Goal: Answer question/provide support: Share knowledge or assist other users

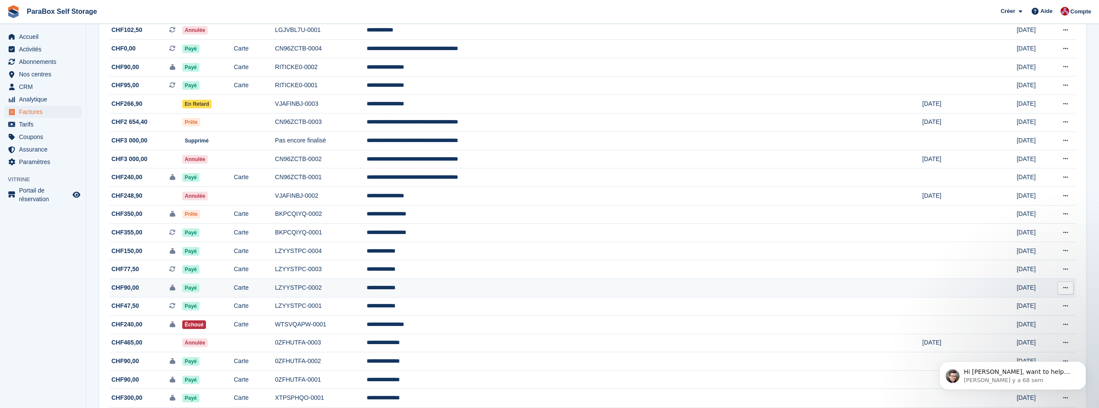
scroll to position [354, 0]
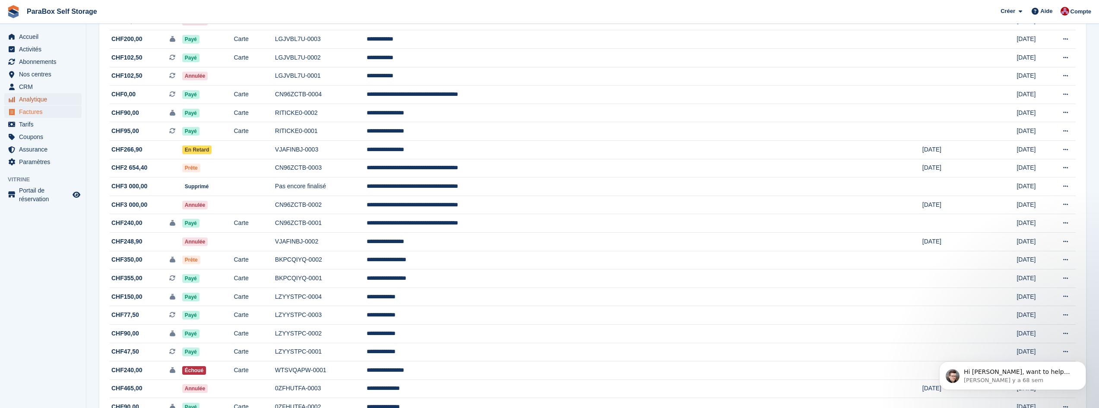
click at [51, 100] on span "Analytique" at bounding box center [45, 99] width 52 height 12
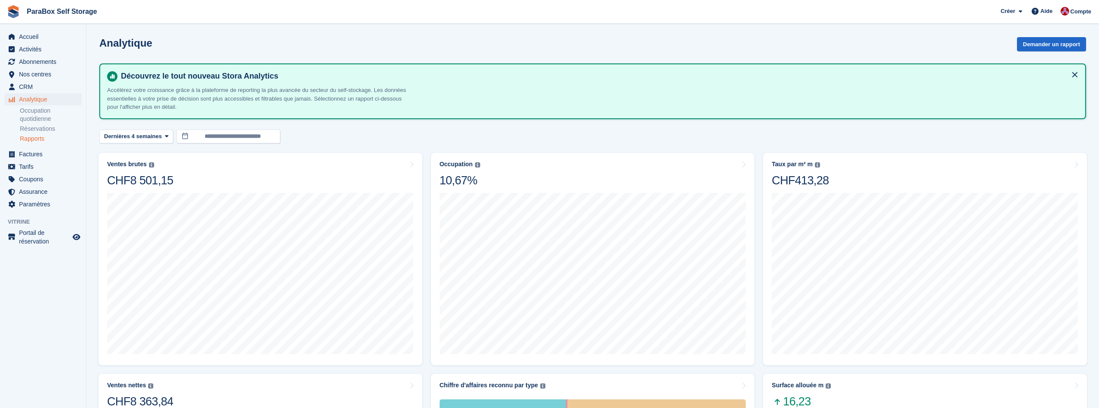
click at [38, 142] on link "Rapports" at bounding box center [51, 139] width 62 height 8
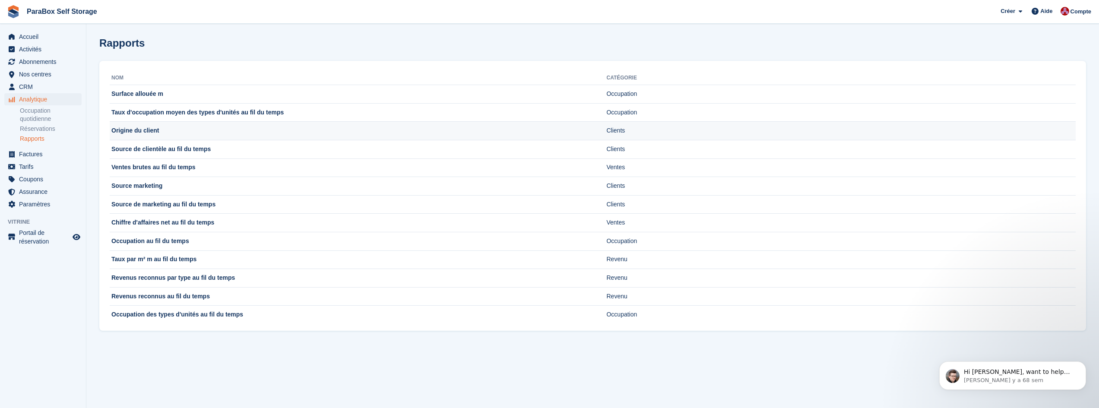
click at [187, 130] on td "Origine du client" at bounding box center [358, 131] width 496 height 19
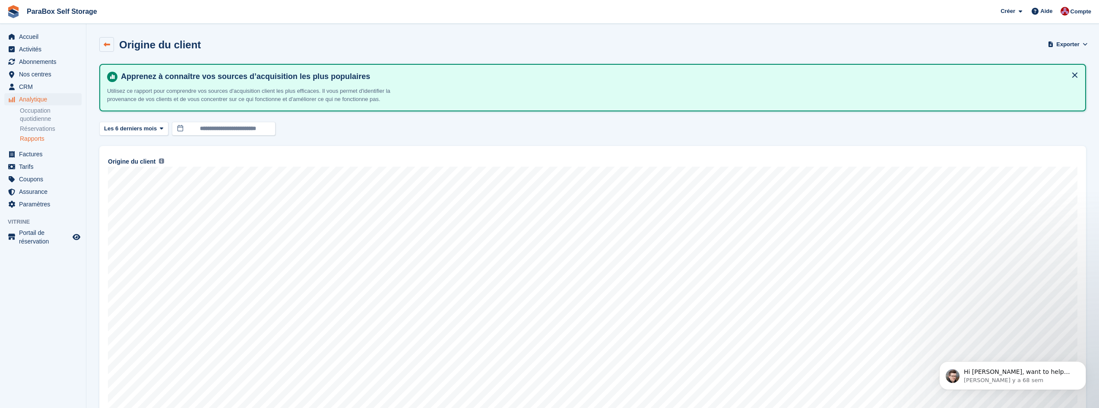
click at [107, 48] on link at bounding box center [106, 44] width 15 height 15
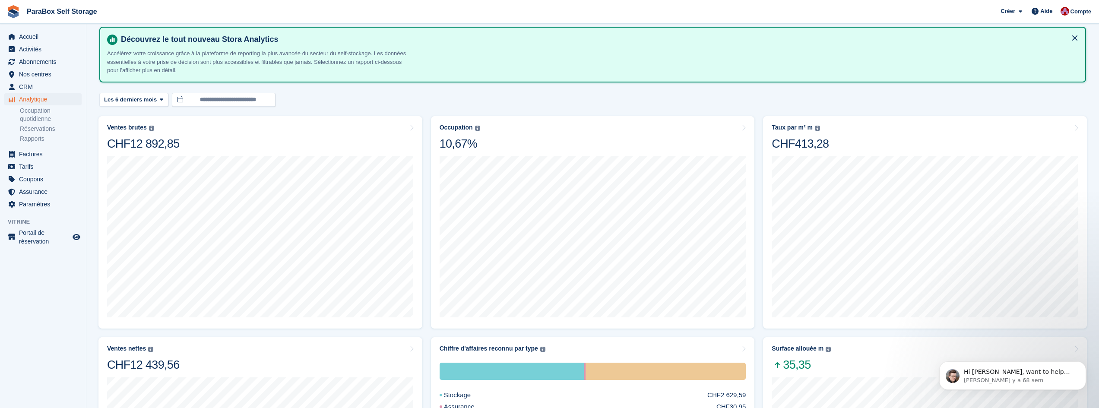
scroll to position [28, 0]
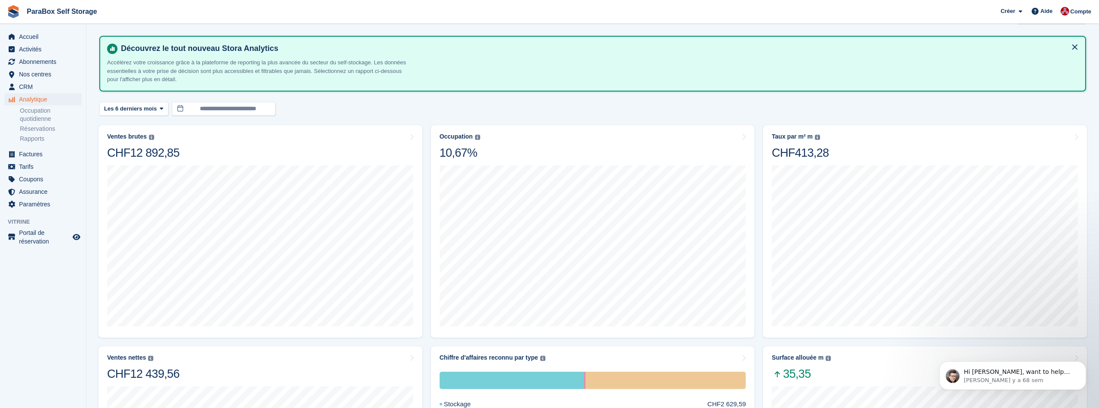
click at [1074, 46] on button at bounding box center [1075, 47] width 14 height 14
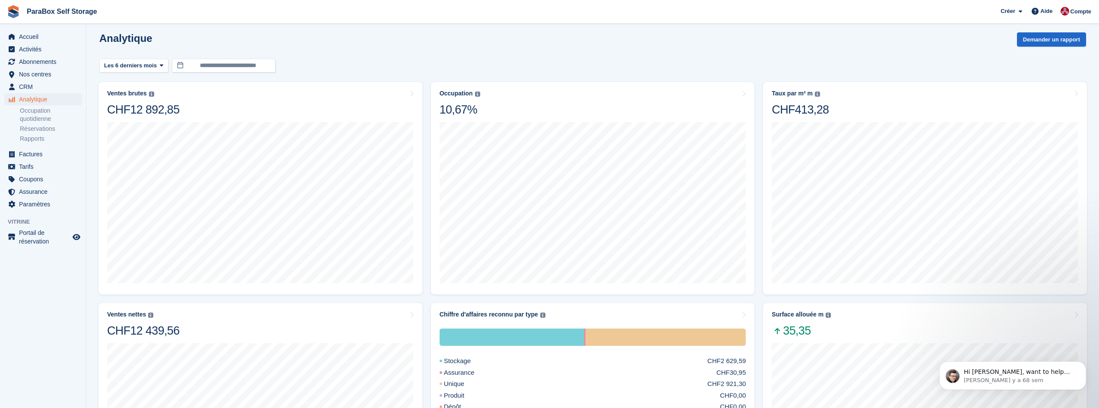
scroll to position [0, 0]
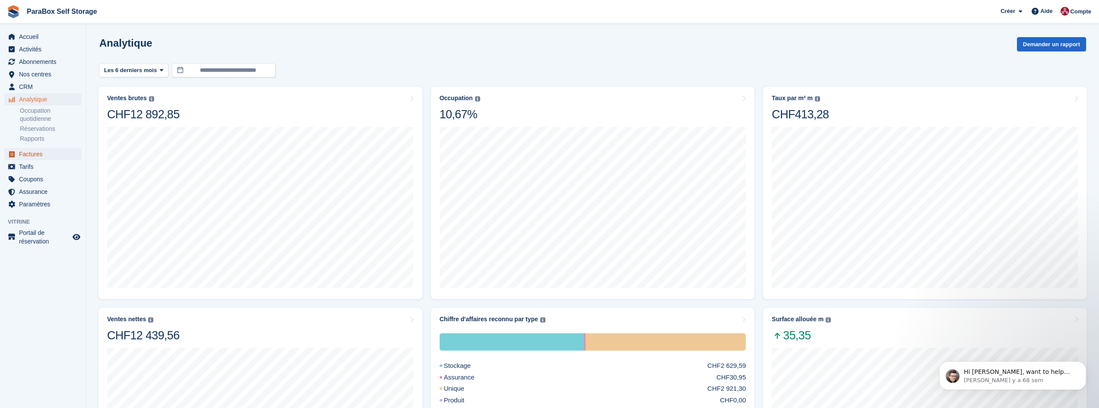
click at [35, 149] on span "Factures" at bounding box center [45, 154] width 52 height 12
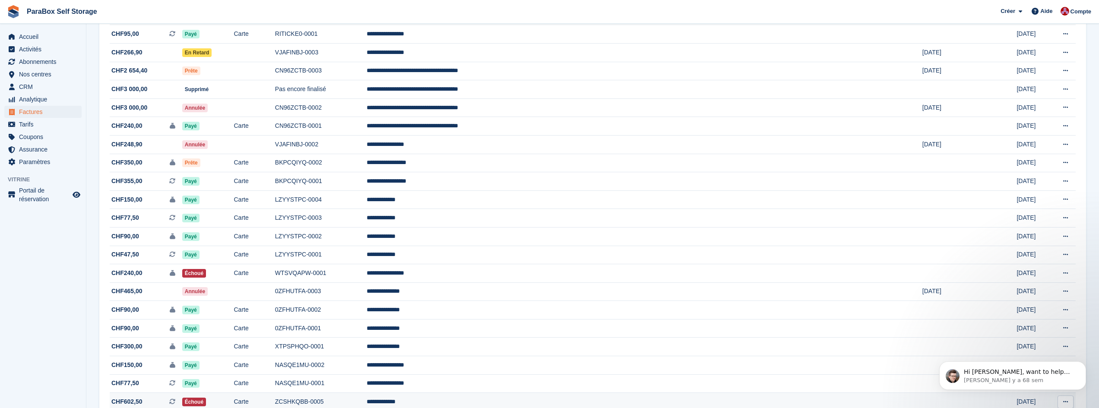
scroll to position [440, 0]
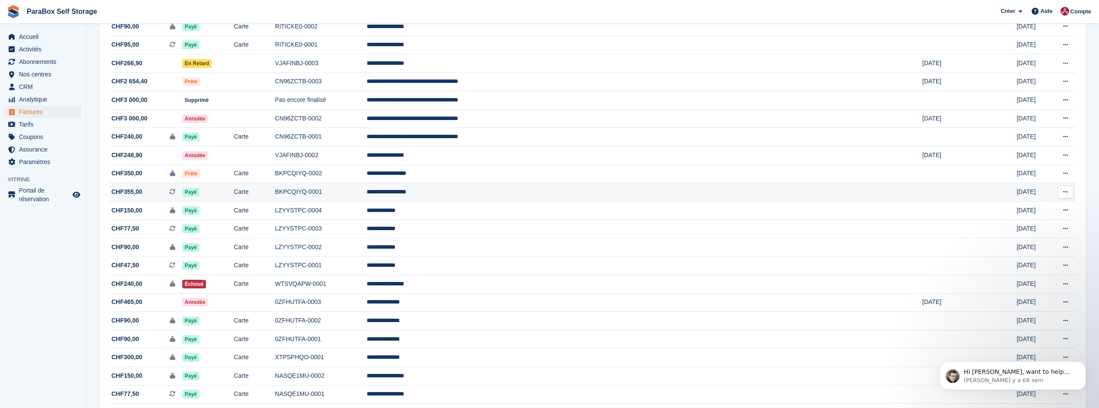
click at [159, 191] on span "CHF355,00 Il s'agit d'une facture d'abonnement récurrente." at bounding box center [146, 191] width 73 height 9
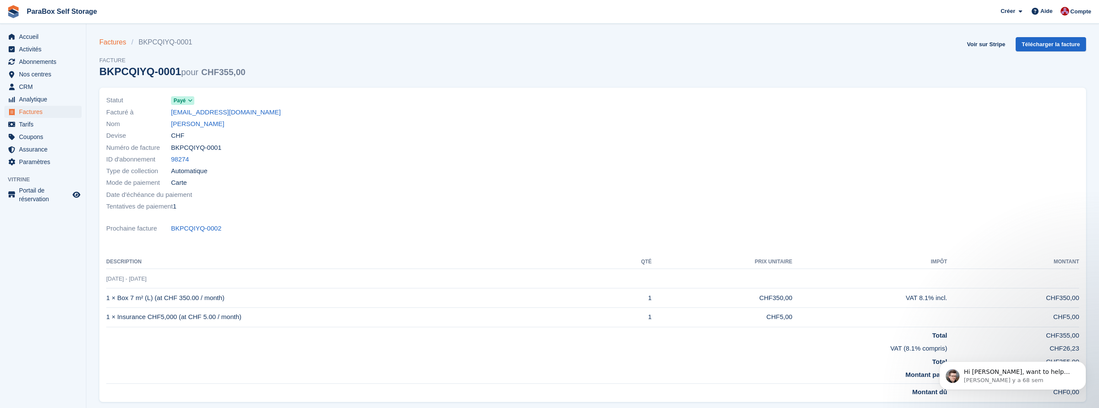
click at [124, 44] on link "Factures" at bounding box center [115, 42] width 32 height 10
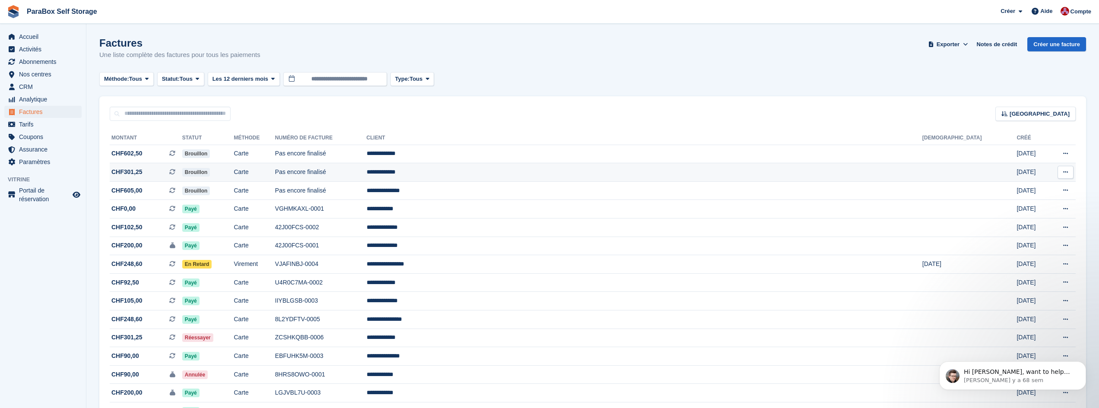
click at [172, 170] on span "CHF301,25 Il s'agit d'une facture d'abonnement récurrente." at bounding box center [146, 171] width 73 height 9
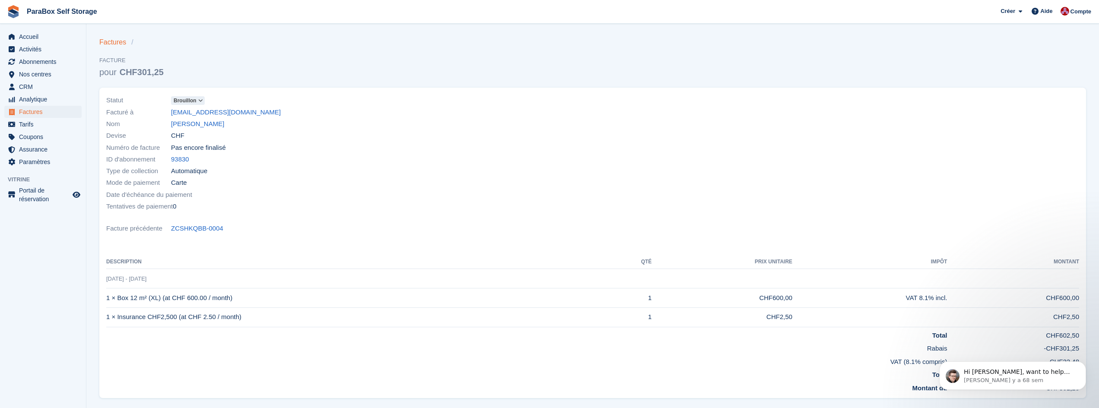
click at [120, 44] on link "Factures" at bounding box center [115, 42] width 32 height 10
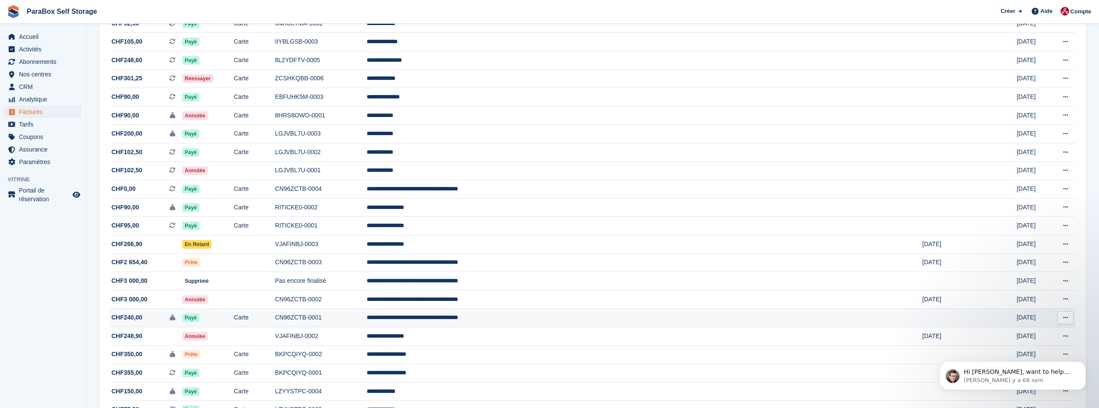
click at [177, 313] on td "CHF240,00 Il s'agit d'une facture de dépôt de garantie." at bounding box center [146, 318] width 73 height 19
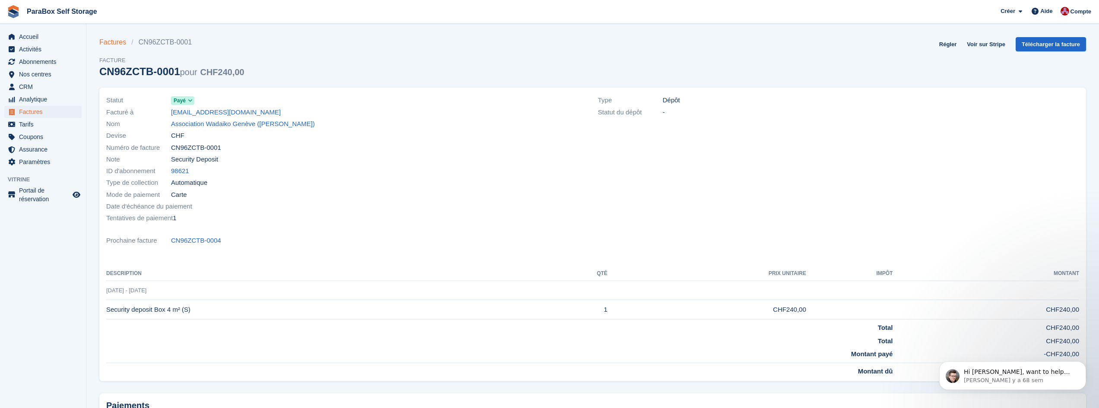
click at [113, 44] on link "Factures" at bounding box center [115, 42] width 32 height 10
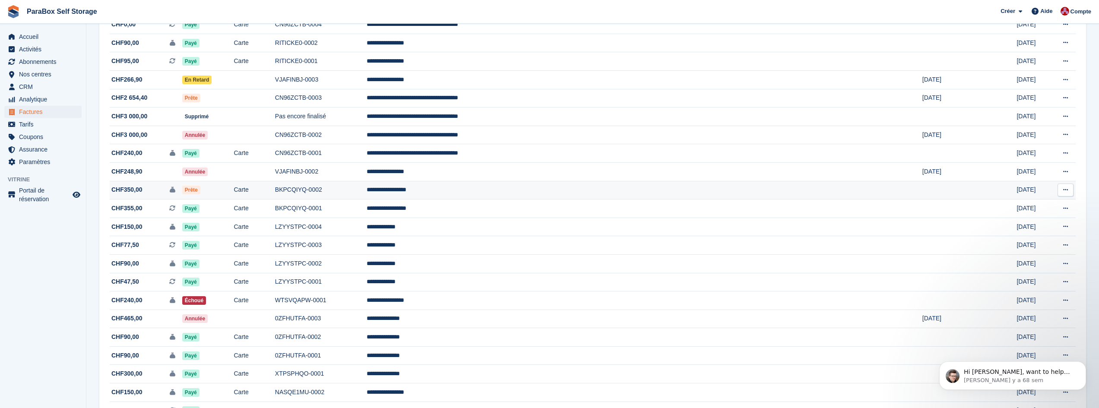
scroll to position [432, 0]
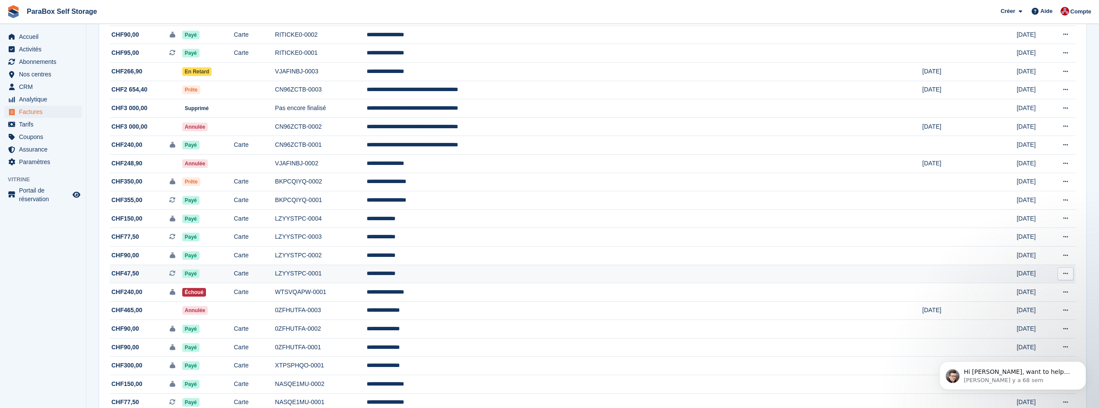
click at [174, 274] on span "CHF47,50 Il s'agit d'une facture d'abonnement récurrente." at bounding box center [146, 273] width 73 height 9
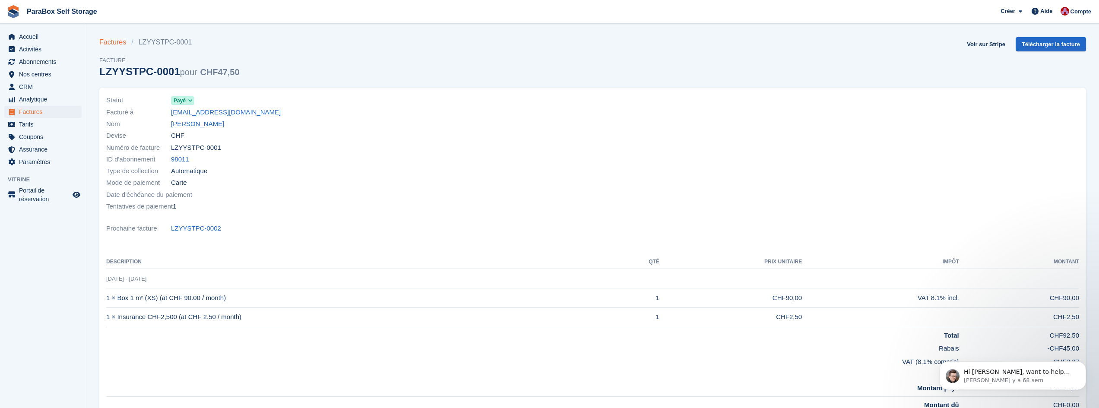
click at [115, 46] on link "Factures" at bounding box center [115, 42] width 32 height 10
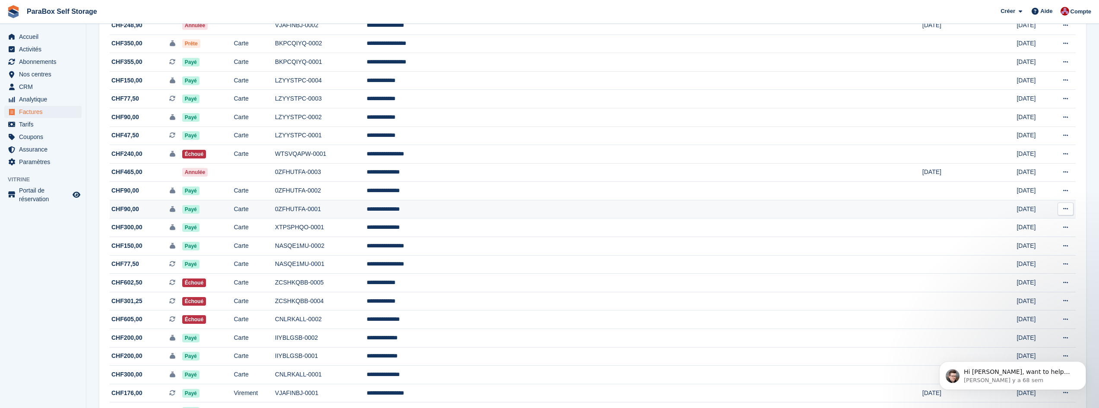
scroll to position [569, 0]
click at [153, 116] on span "CHF90,00 Il s'agit d'une facture de dépôt de garantie." at bounding box center [146, 117] width 73 height 9
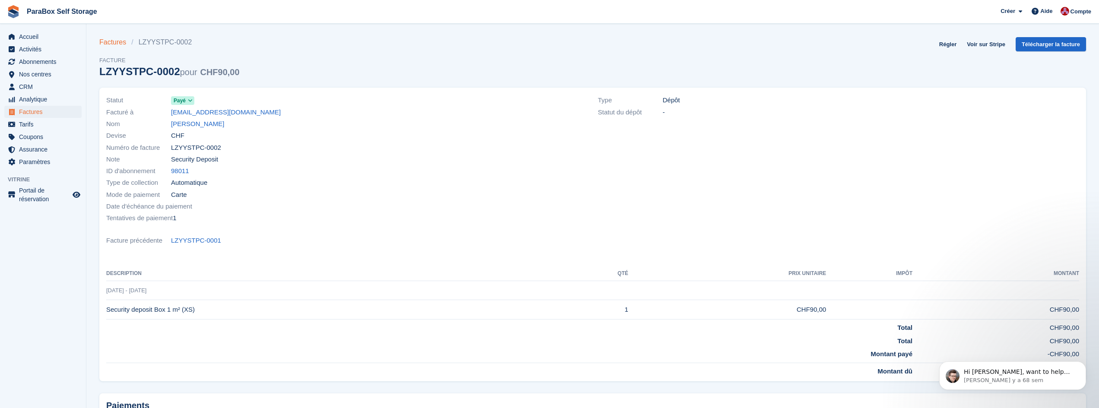
click at [116, 44] on link "Factures" at bounding box center [115, 42] width 32 height 10
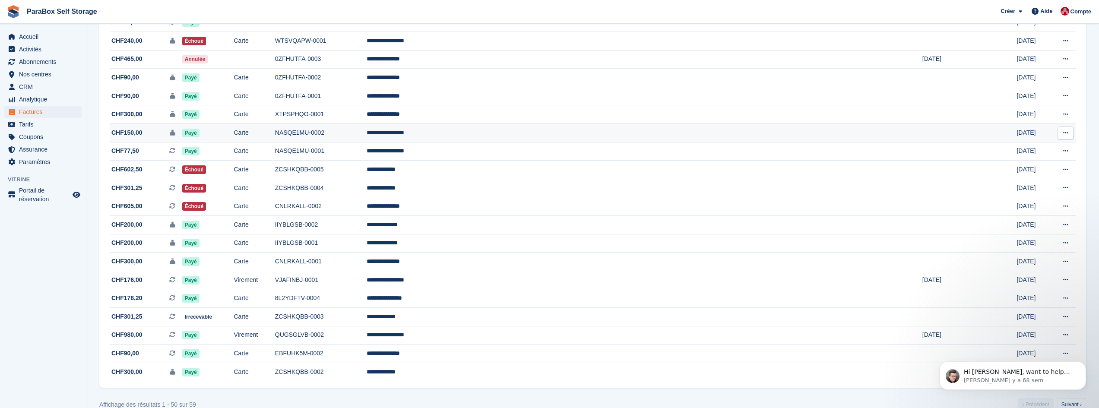
scroll to position [699, 0]
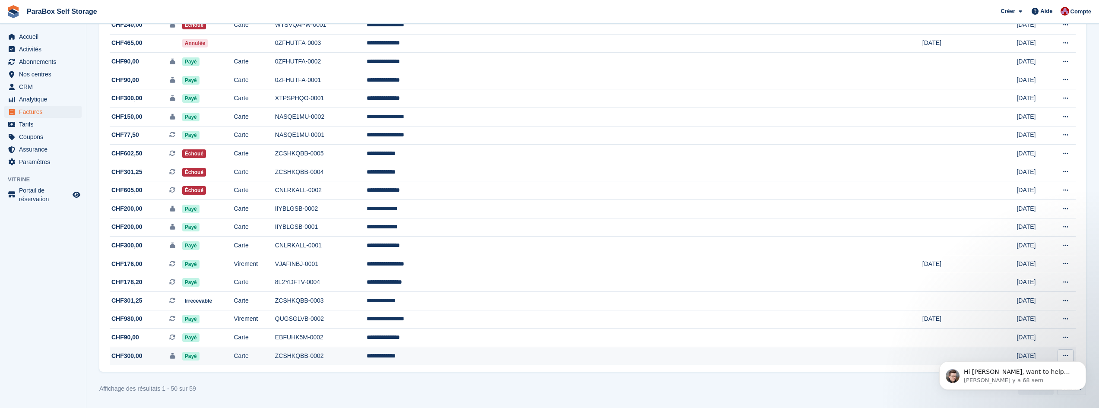
click at [182, 357] on span "CHF300,00 Il s'agit d'une facture de dépôt de garantie." at bounding box center [146, 355] width 73 height 9
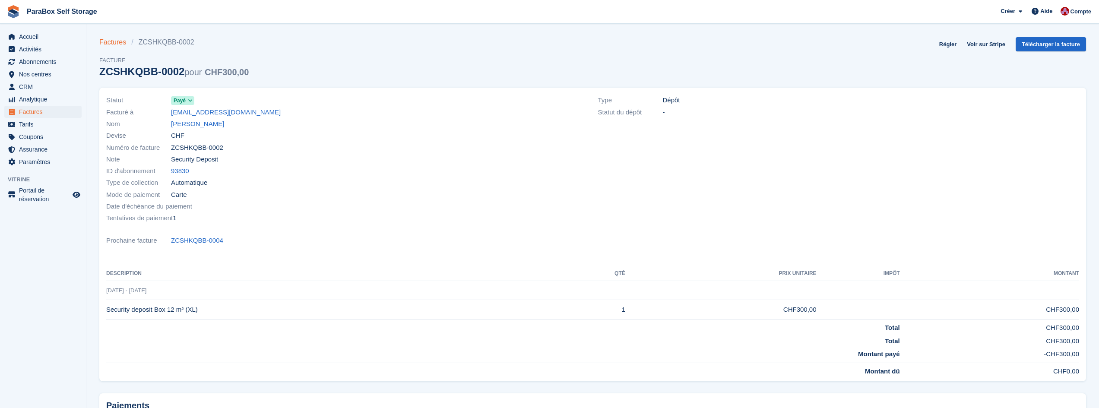
click at [109, 44] on link "Factures" at bounding box center [115, 42] width 32 height 10
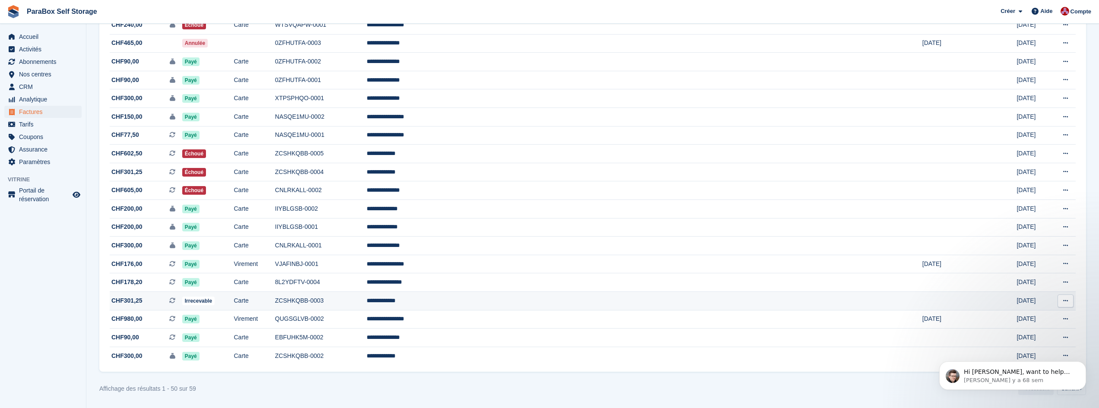
click at [182, 303] on span "CHF301,25 Il s'agit d'une facture d'abonnement récurrente." at bounding box center [146, 300] width 73 height 9
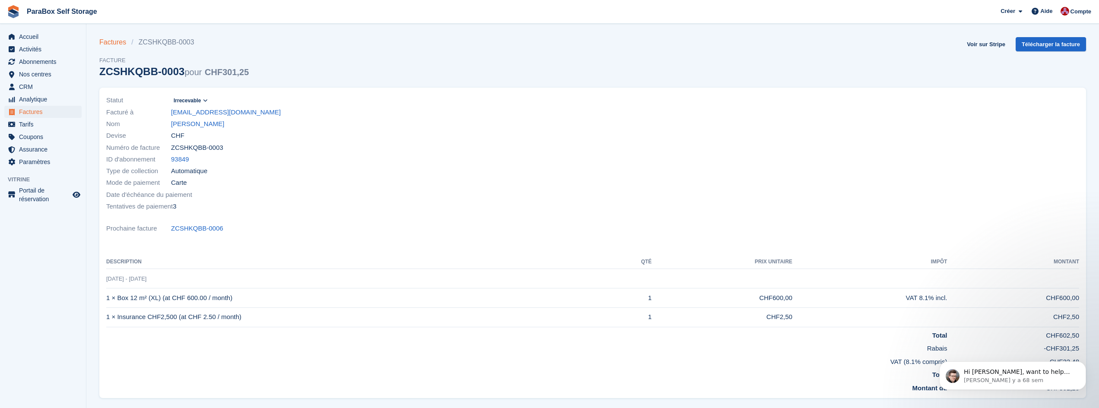
click at [121, 41] on link "Factures" at bounding box center [115, 42] width 32 height 10
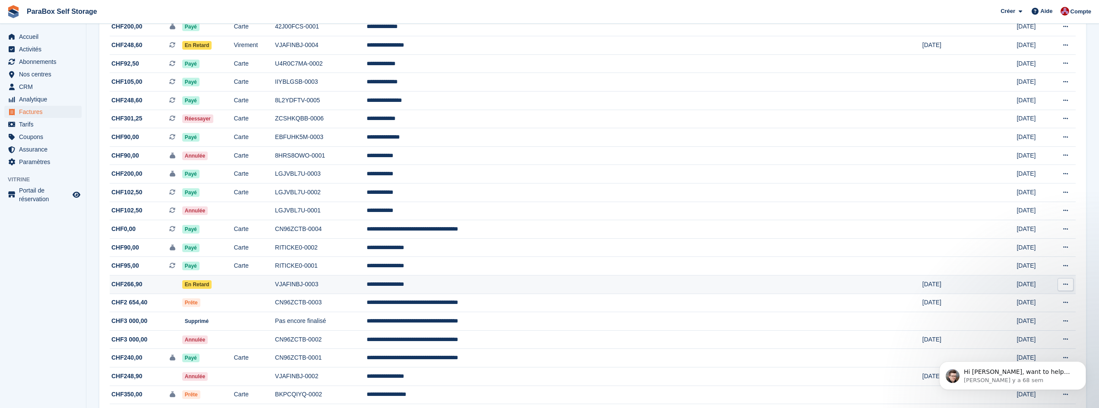
scroll to position [181, 0]
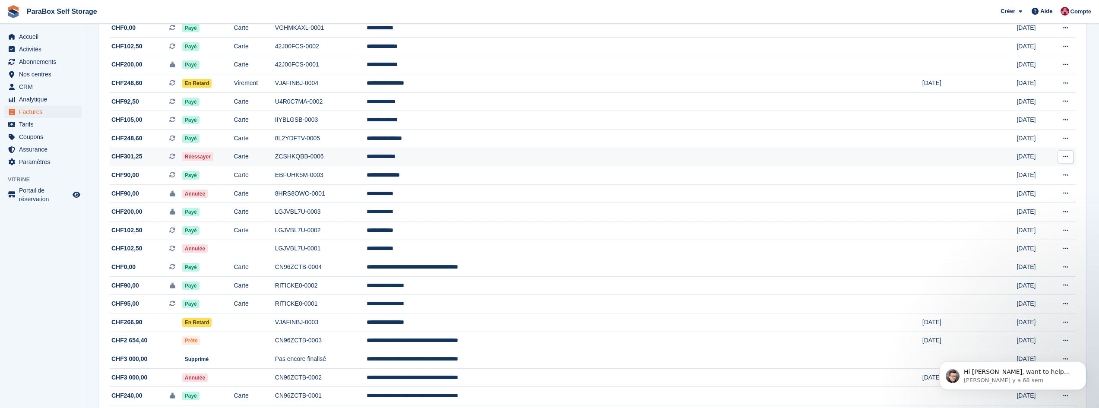
click at [275, 155] on td "Carte" at bounding box center [254, 157] width 41 height 19
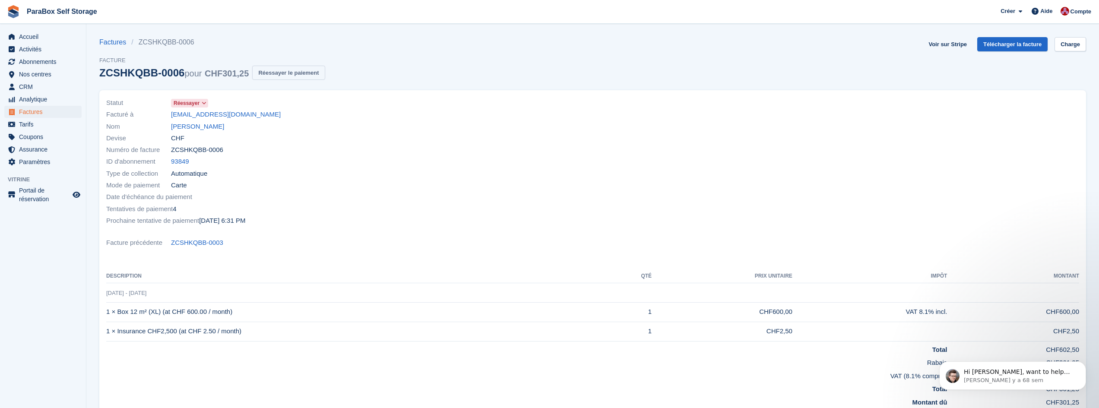
click at [282, 77] on button "Réessayer le paiement" at bounding box center [288, 73] width 73 height 14
click at [114, 43] on link "Factures" at bounding box center [115, 42] width 32 height 10
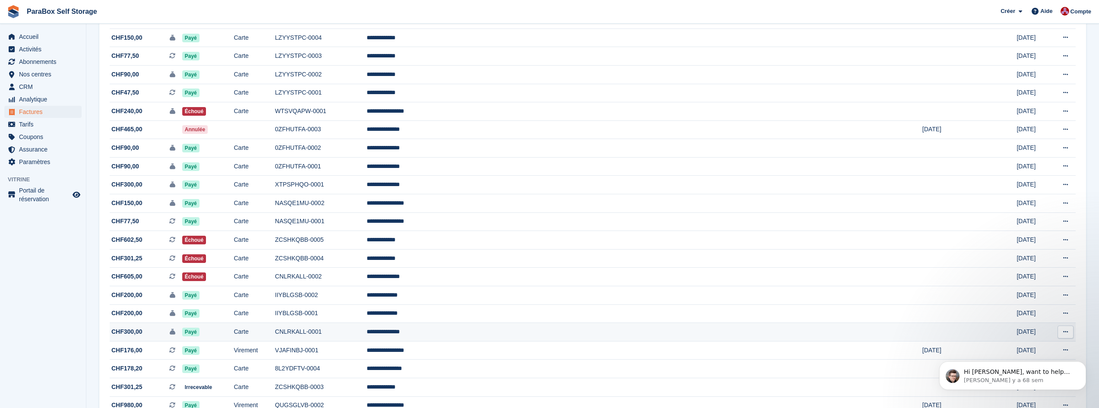
scroll to position [656, 0]
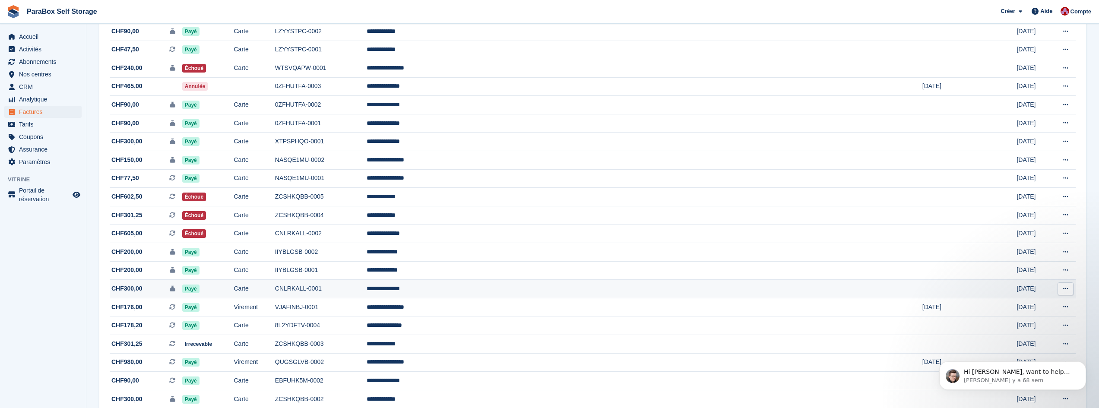
click at [234, 291] on td "Payé" at bounding box center [208, 289] width 52 height 19
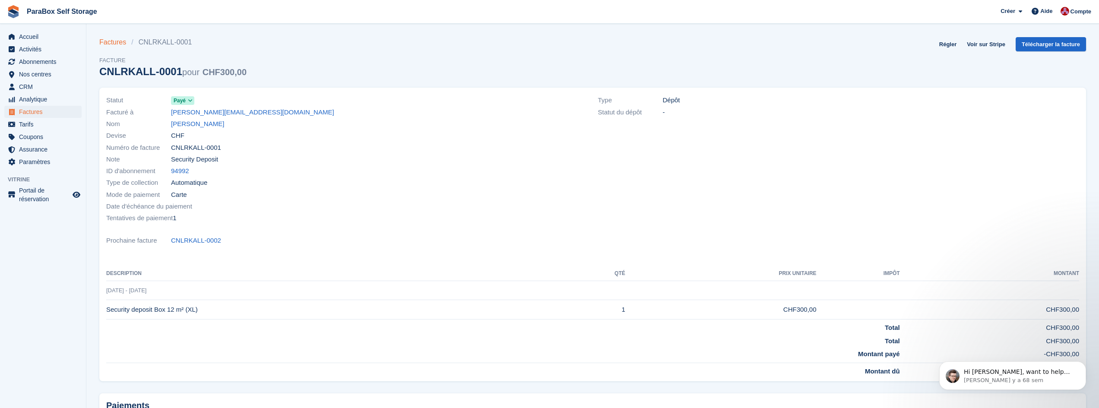
click at [115, 45] on link "Factures" at bounding box center [115, 42] width 32 height 10
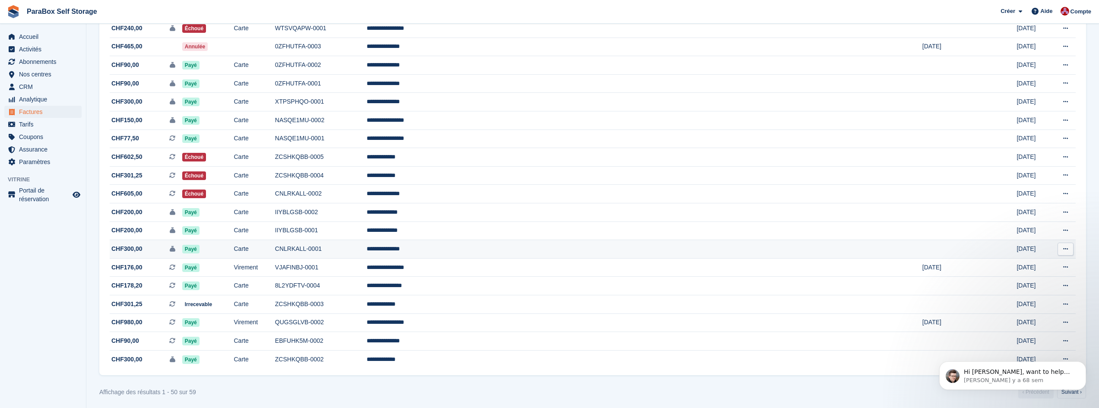
scroll to position [699, 0]
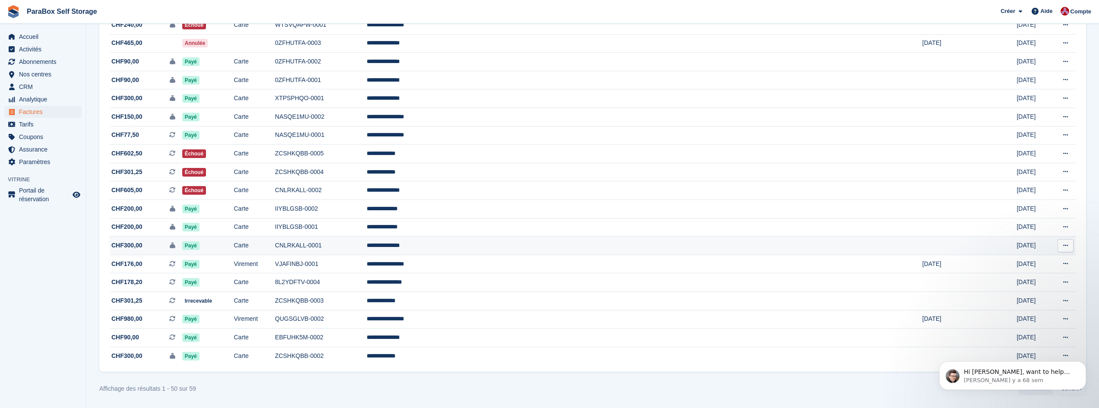
click at [367, 246] on td "CNLRKALL-0001" at bounding box center [321, 246] width 92 height 19
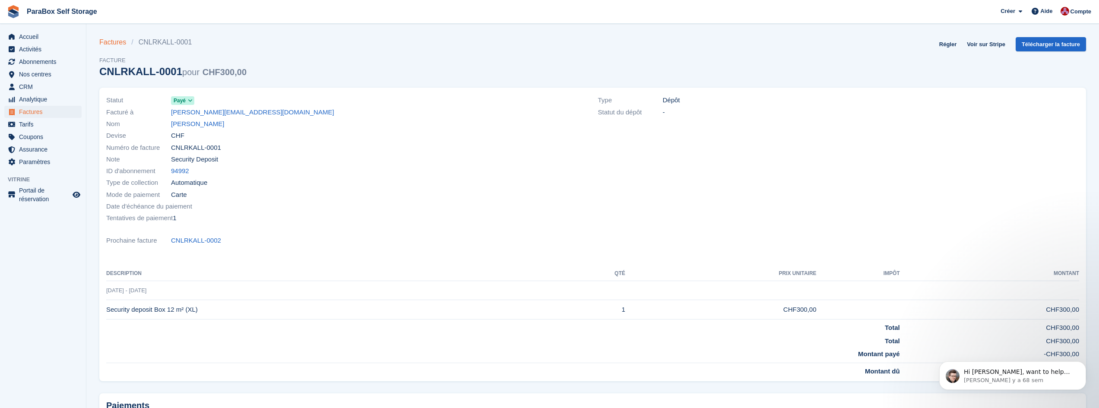
click at [117, 44] on link "Factures" at bounding box center [115, 42] width 32 height 10
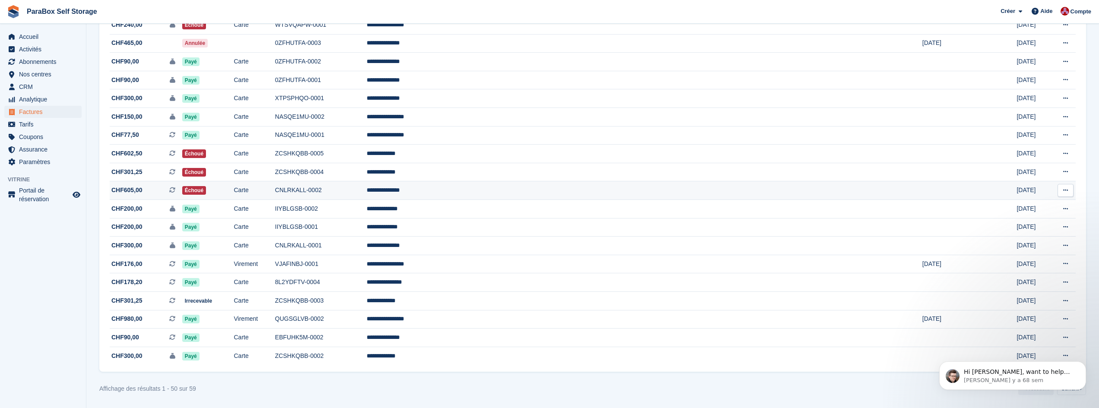
click at [275, 191] on td "Carte" at bounding box center [254, 190] width 41 height 19
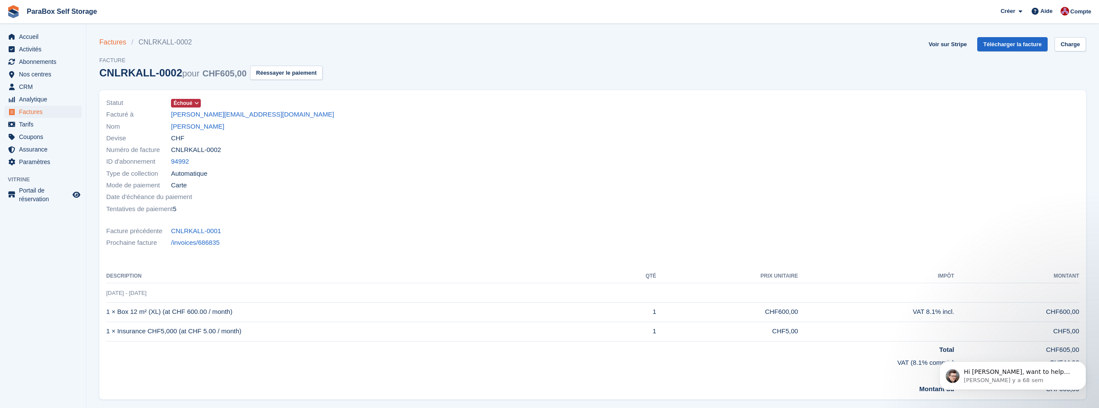
click at [113, 42] on link "Factures" at bounding box center [115, 42] width 32 height 10
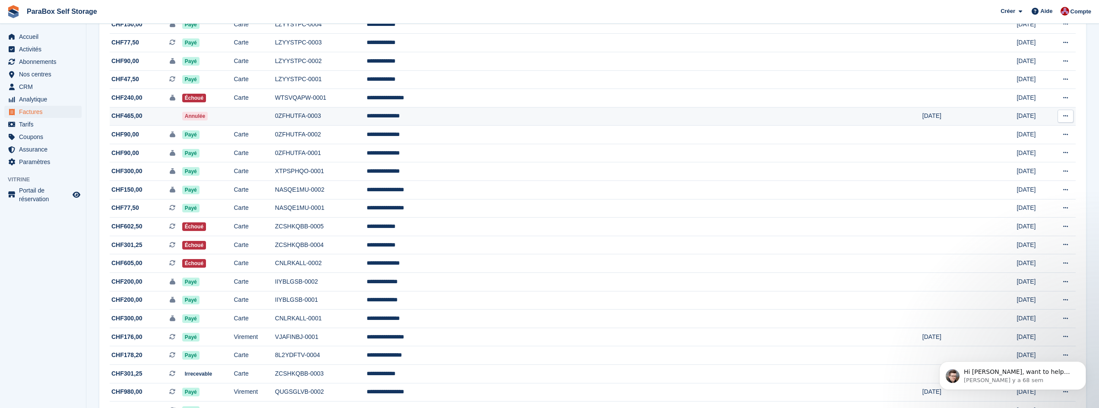
scroll to position [691, 0]
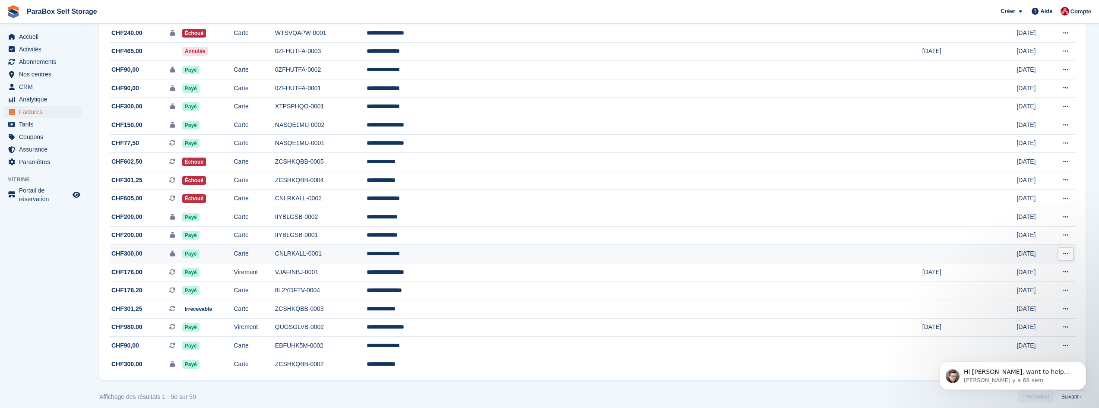
click at [234, 254] on td "Payé" at bounding box center [208, 254] width 52 height 19
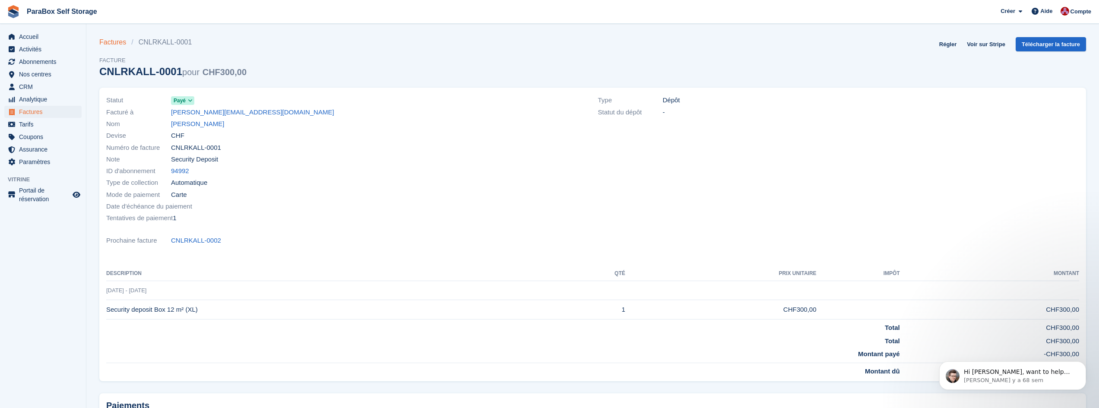
click at [116, 39] on link "Factures" at bounding box center [115, 42] width 32 height 10
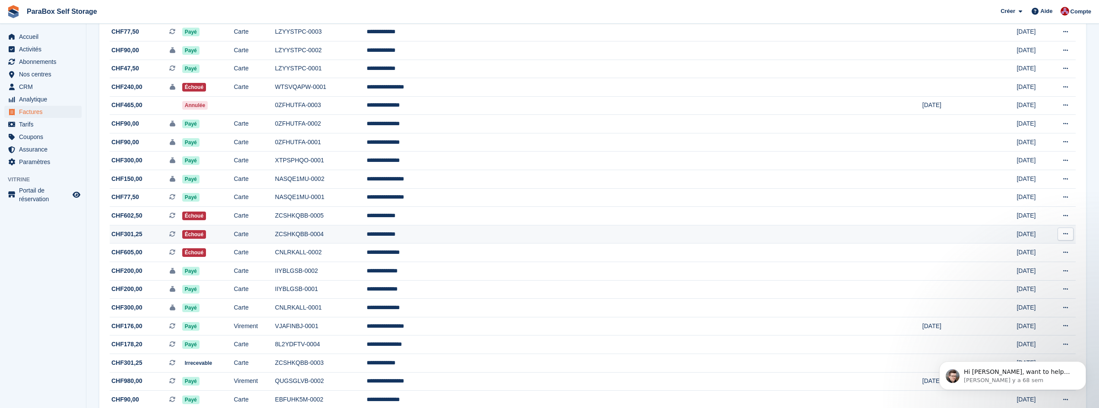
scroll to position [656, 0]
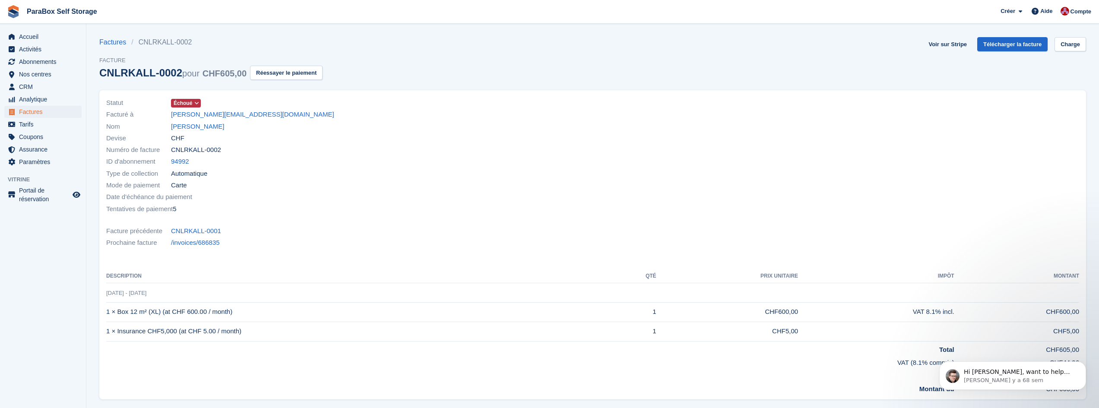
click at [177, 101] on span "Échoué" at bounding box center [183, 103] width 19 height 8
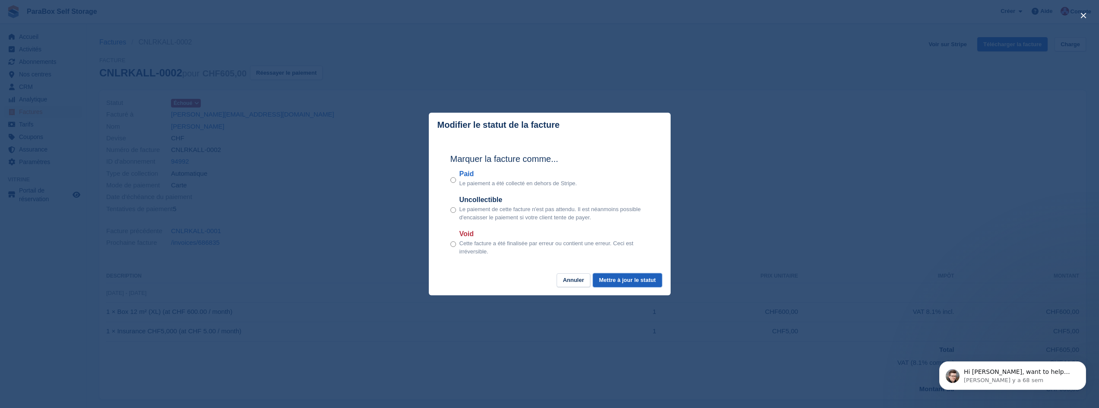
click at [629, 281] on button "Mettre à jour le statut" at bounding box center [627, 280] width 69 height 14
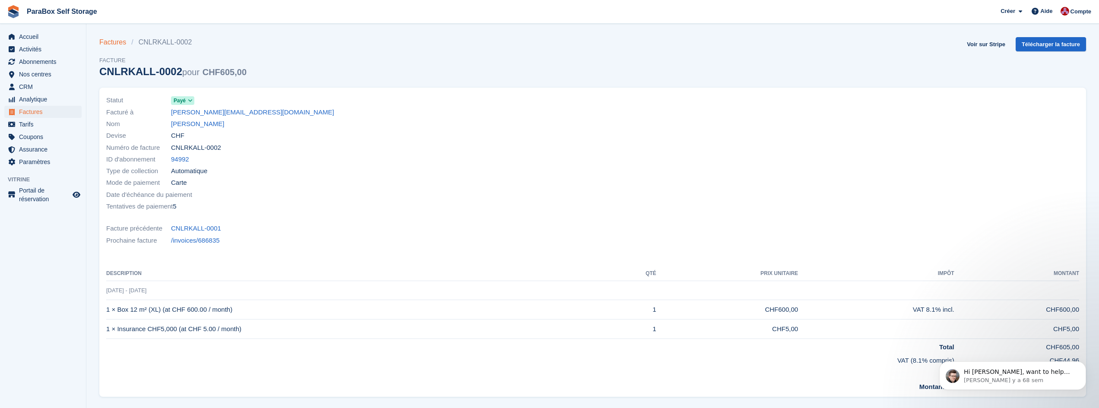
click at [114, 40] on link "Factures" at bounding box center [115, 42] width 32 height 10
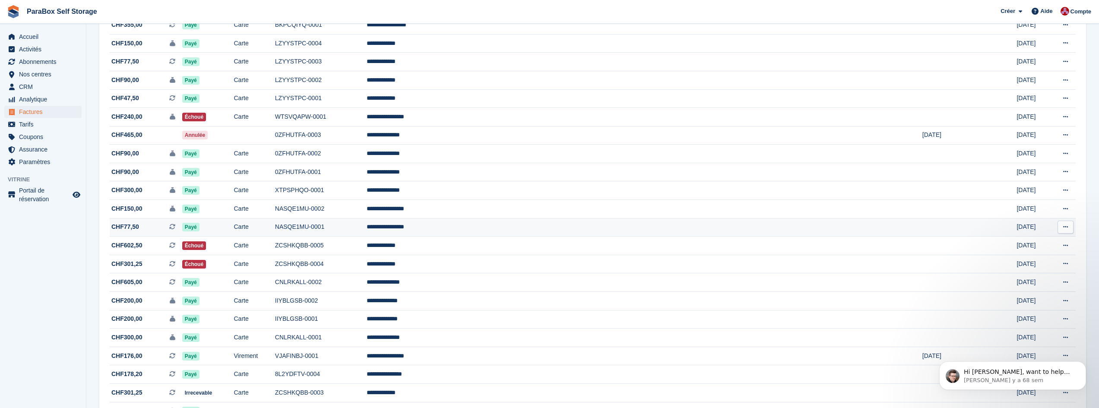
scroll to position [648, 0]
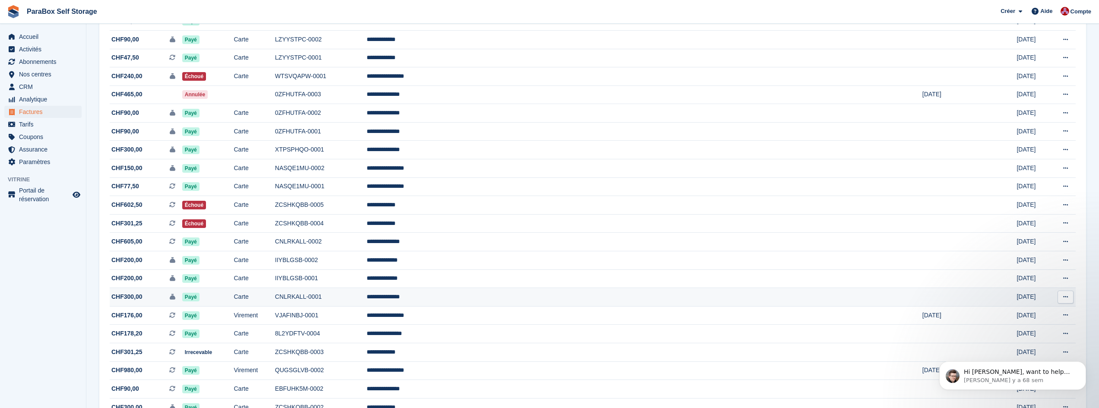
click at [367, 301] on td "CNLRKALL-0001" at bounding box center [321, 297] width 92 height 19
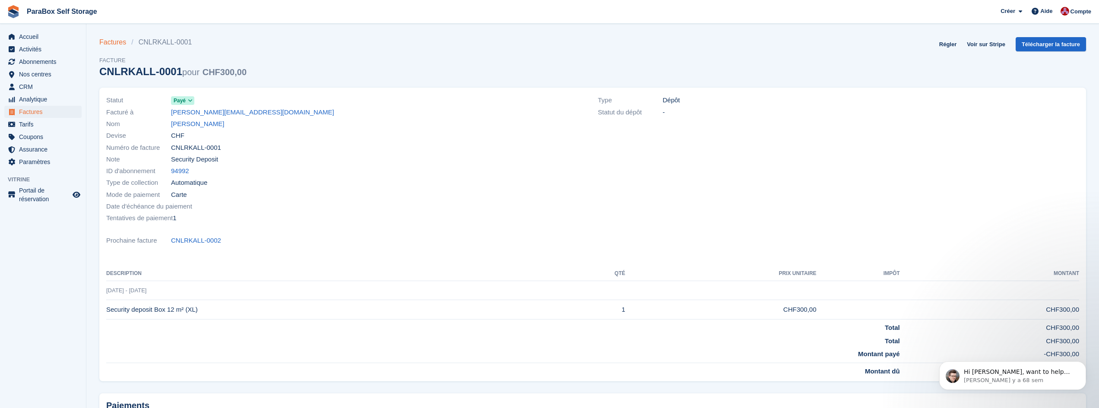
click at [120, 41] on link "Factures" at bounding box center [115, 42] width 32 height 10
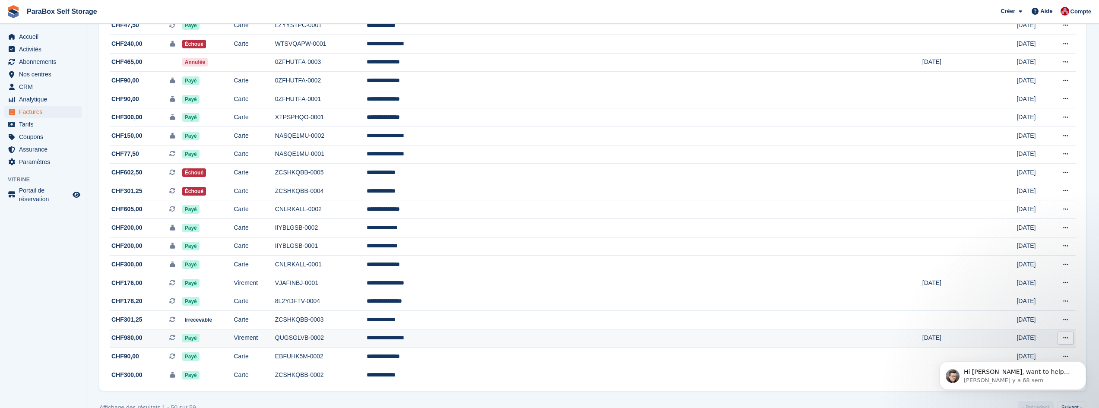
scroll to position [699, 0]
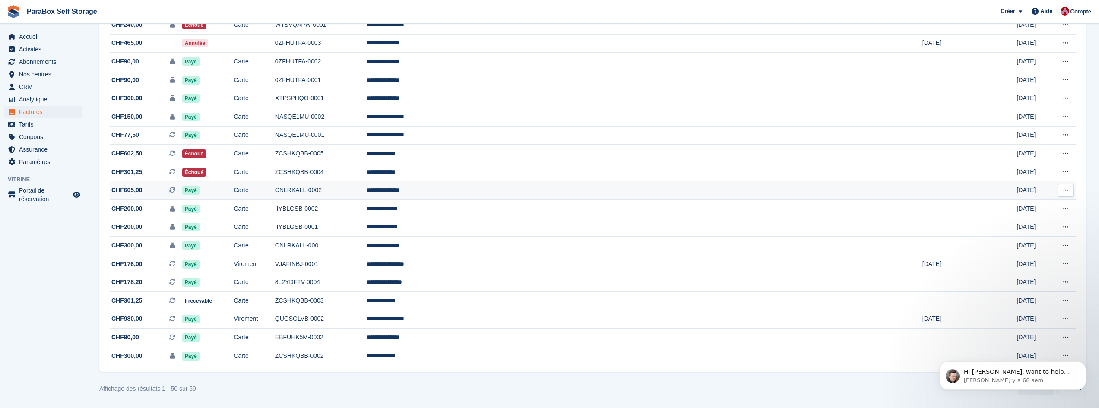
click at [367, 191] on td "CNLRKALL-0002" at bounding box center [321, 190] width 92 height 19
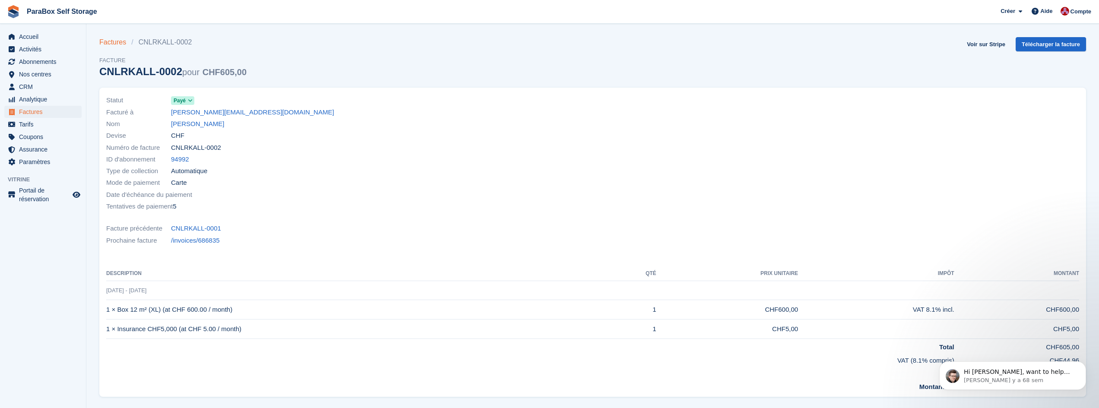
click at [119, 46] on link "Factures" at bounding box center [115, 42] width 32 height 10
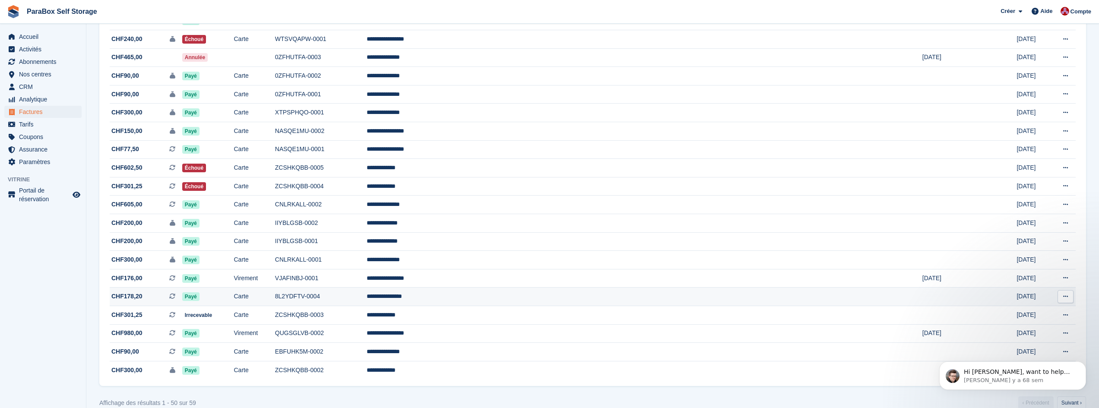
scroll to position [691, 0]
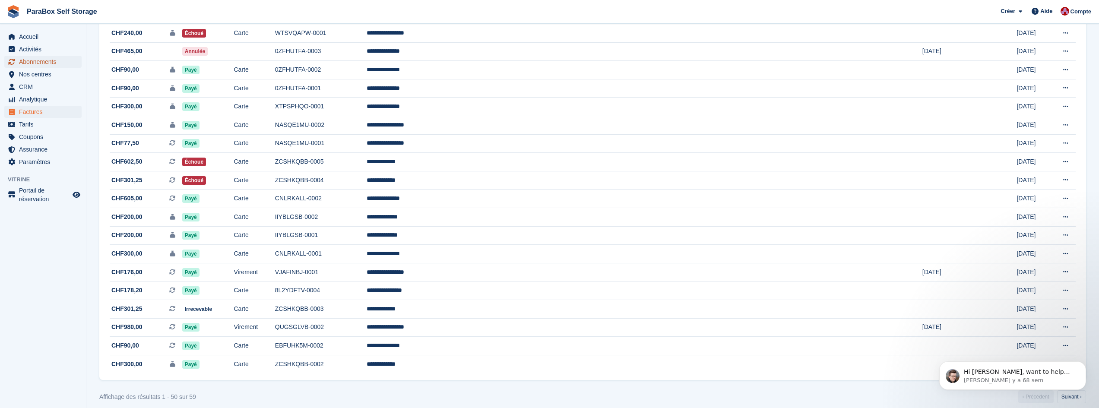
click at [35, 60] on span "Abonnements" at bounding box center [45, 62] width 52 height 12
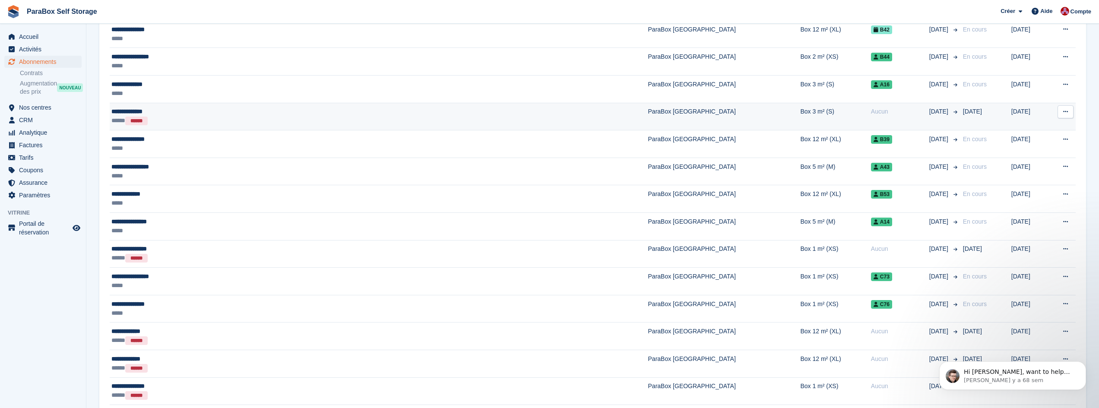
scroll to position [475, 0]
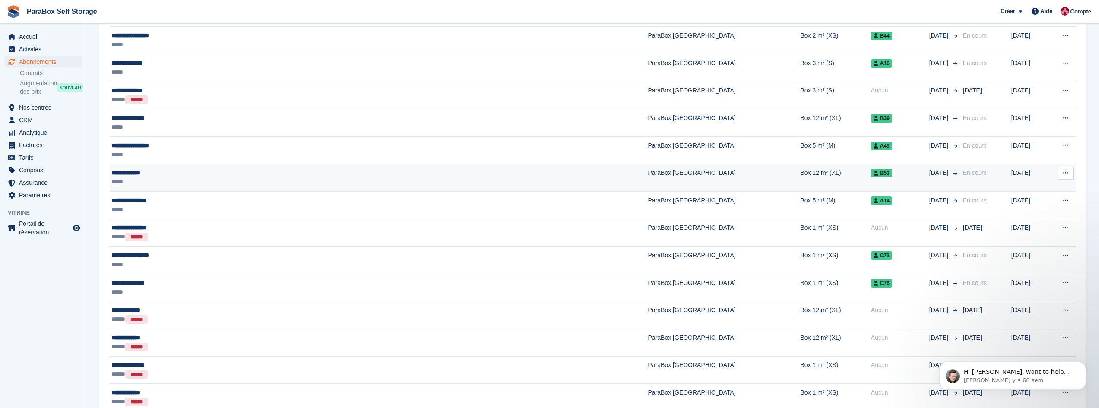
click at [198, 180] on div "*****" at bounding box center [265, 181] width 308 height 9
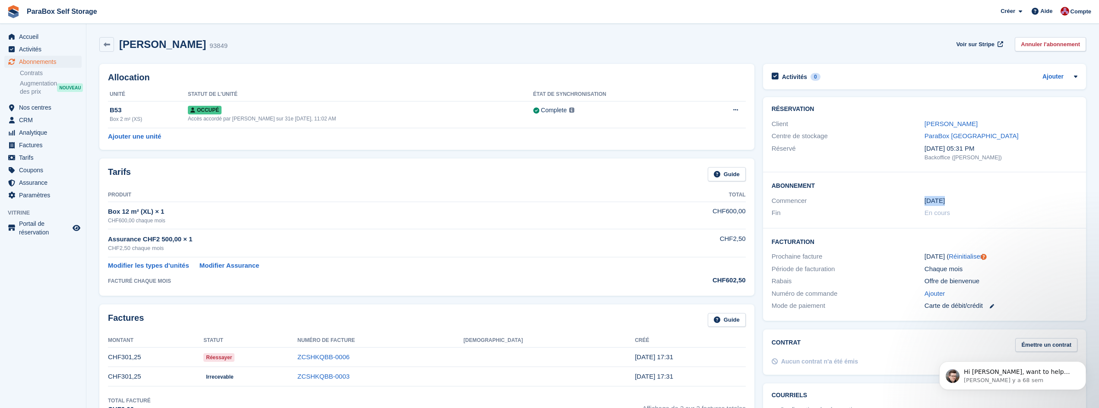
drag, startPoint x: 945, startPoint y: 205, endPoint x: 913, endPoint y: 204, distance: 32.4
click at [913, 204] on div "Commencer 3 Jul" at bounding box center [924, 201] width 306 height 13
click at [909, 205] on div "Commencer" at bounding box center [847, 201] width 153 height 10
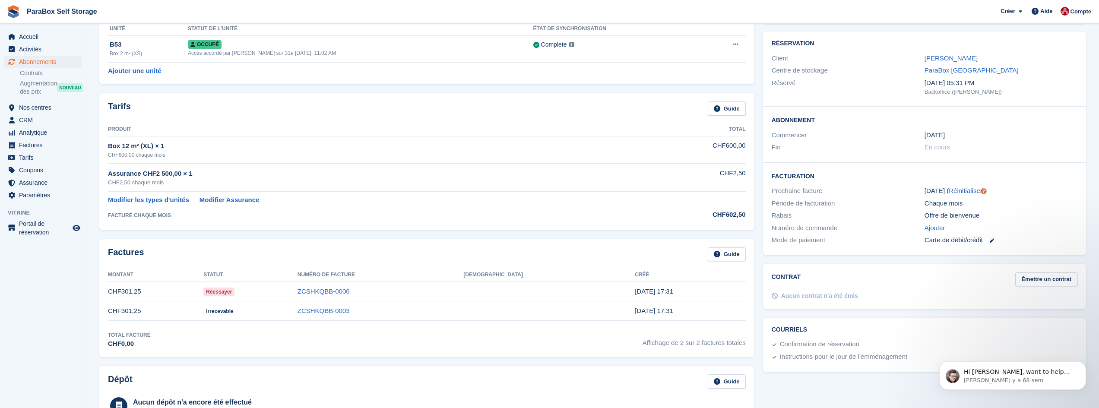
scroll to position [86, 0]
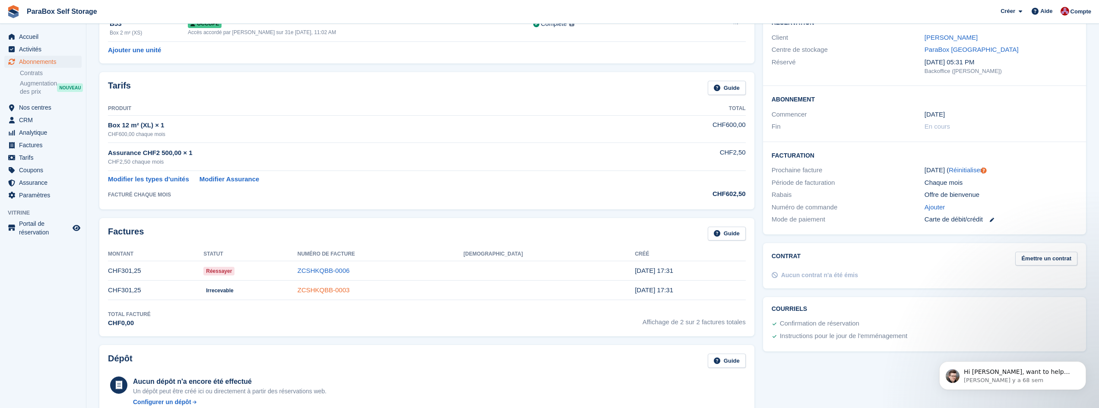
click at [350, 290] on link "ZCSHKQBB-0003" at bounding box center [323, 289] width 52 height 7
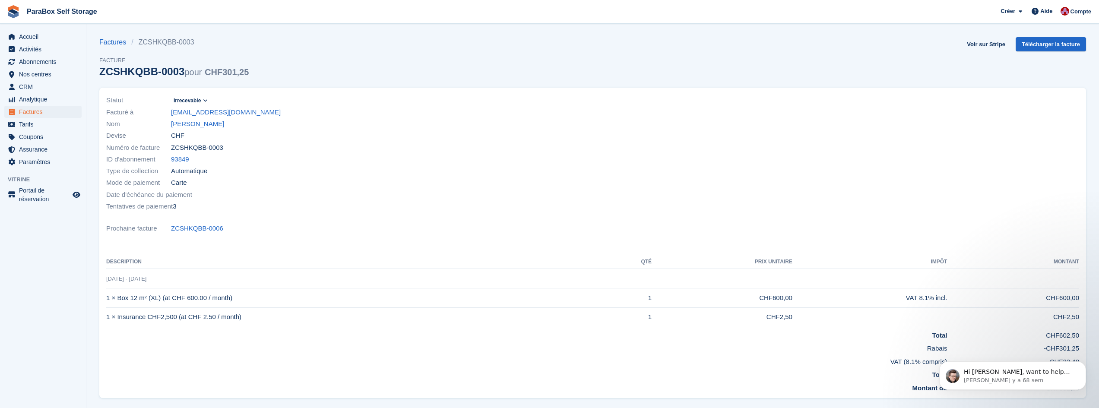
click at [194, 100] on span "Irrecevable" at bounding box center [187, 101] width 27 height 8
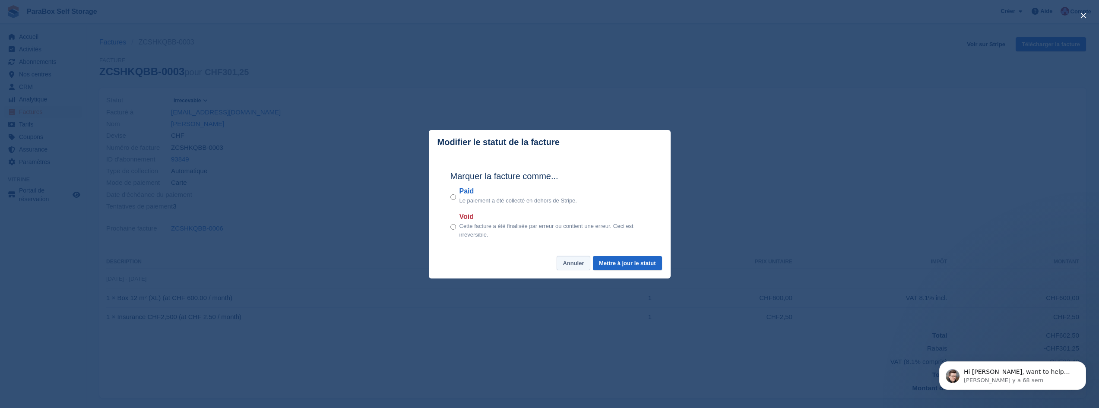
click at [579, 267] on button "Annuler" at bounding box center [572, 263] width 33 height 14
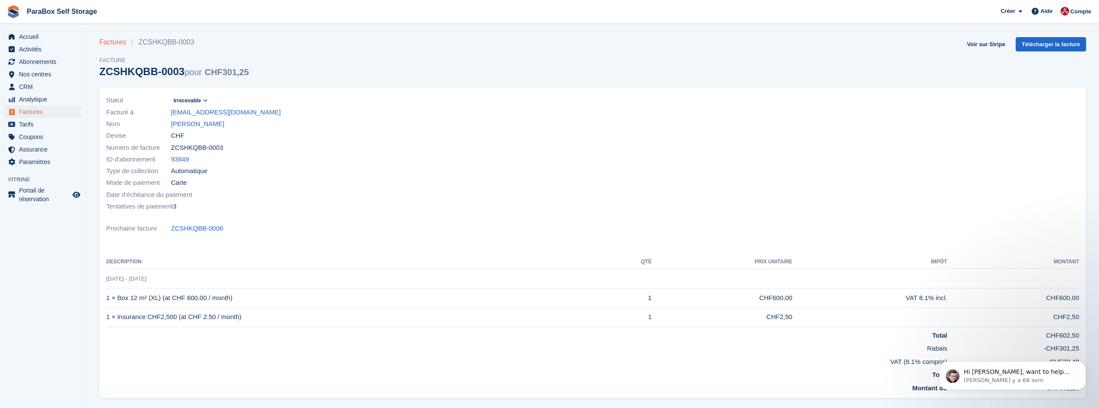
click at [111, 45] on link "Factures" at bounding box center [115, 42] width 32 height 10
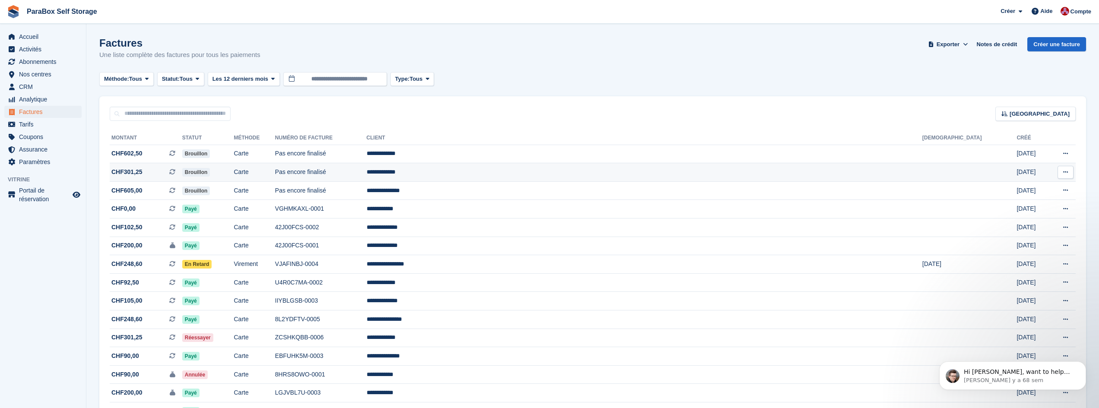
click at [179, 177] on span "CHF301,25 Il s'agit d'une facture d'abonnement récurrente." at bounding box center [146, 171] width 73 height 9
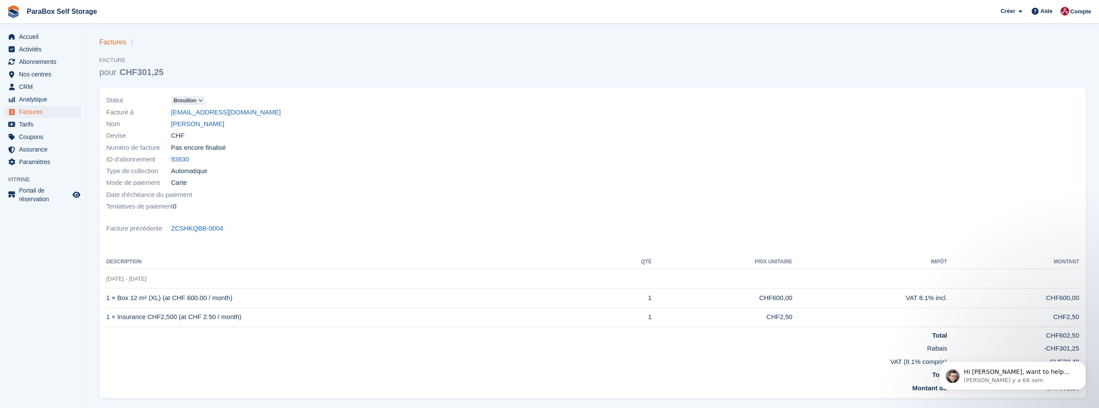
click at [108, 41] on link "Factures" at bounding box center [115, 42] width 32 height 10
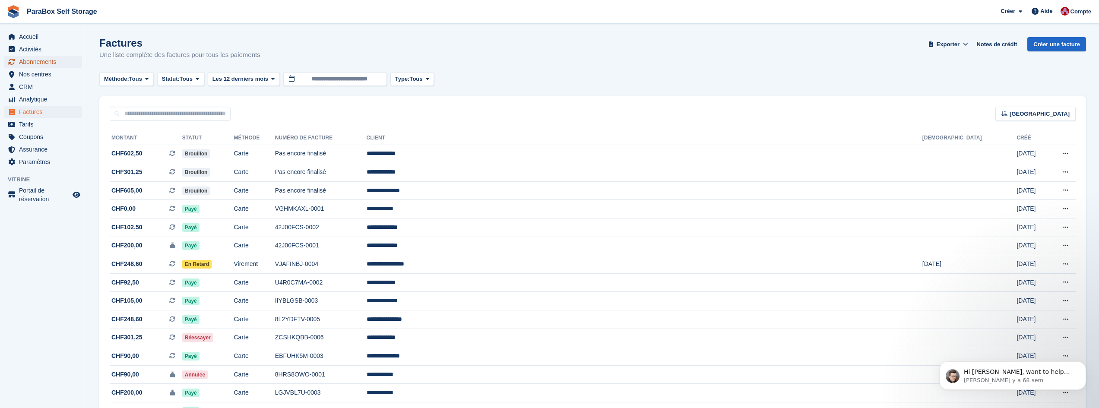
click at [38, 60] on span "Abonnements" at bounding box center [45, 62] width 52 height 12
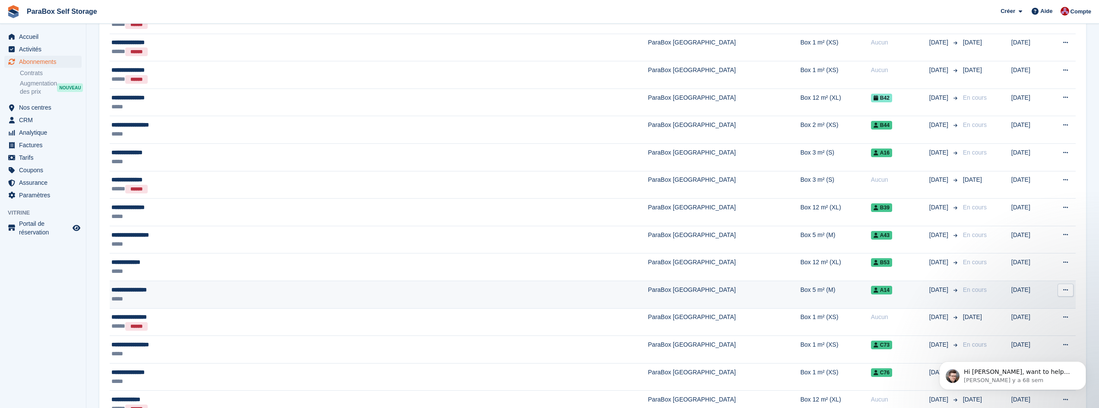
scroll to position [389, 0]
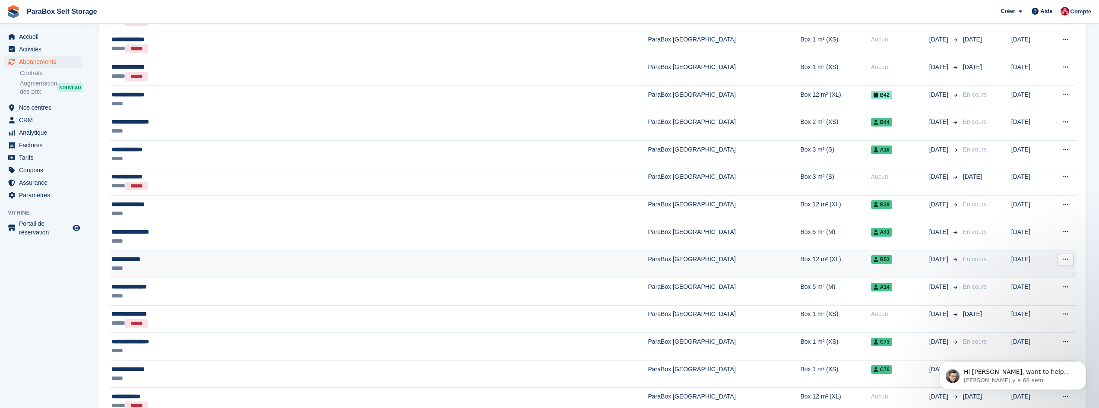
click at [188, 265] on div "*****" at bounding box center [265, 268] width 308 height 9
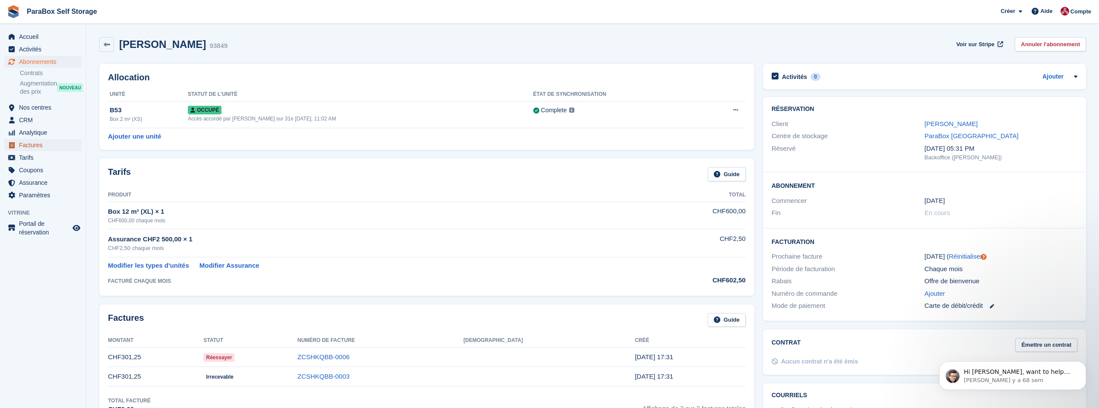
click at [34, 146] on span "Factures" at bounding box center [45, 145] width 52 height 12
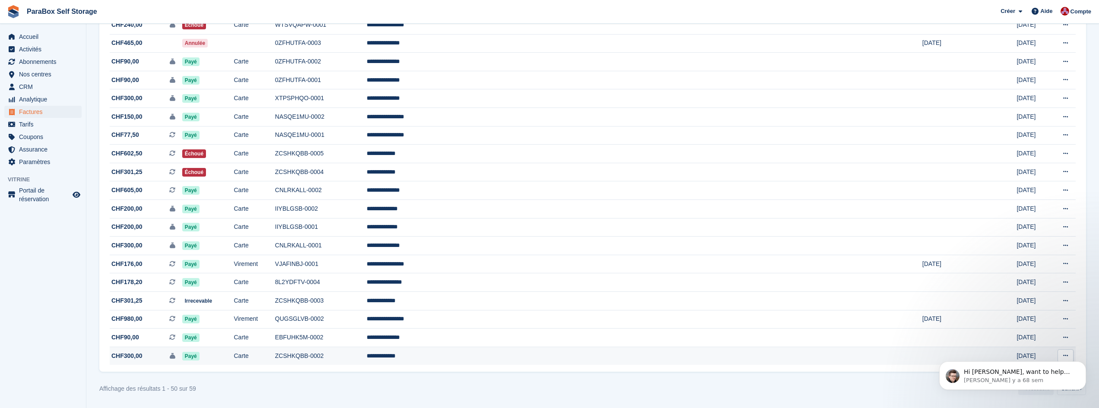
click at [275, 357] on td "Carte" at bounding box center [254, 356] width 41 height 18
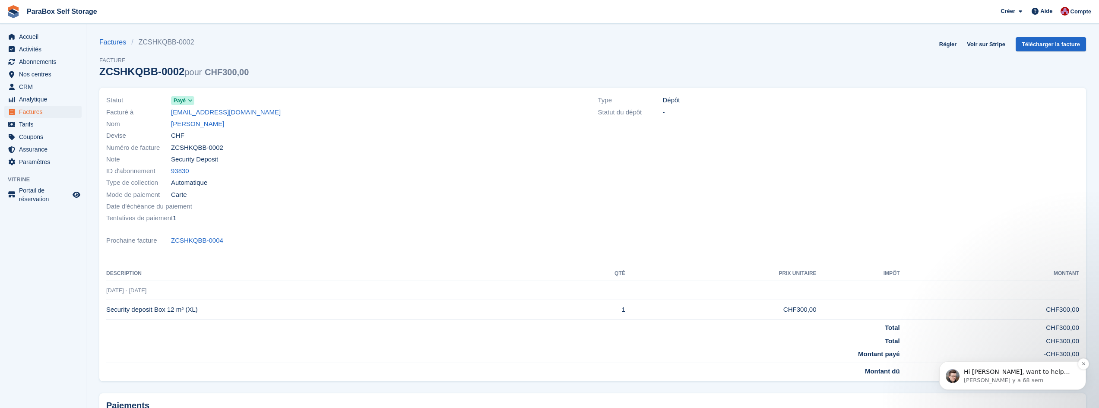
click at [976, 381] on p "[PERSON_NAME] y a 68 sem" at bounding box center [1019, 380] width 111 height 8
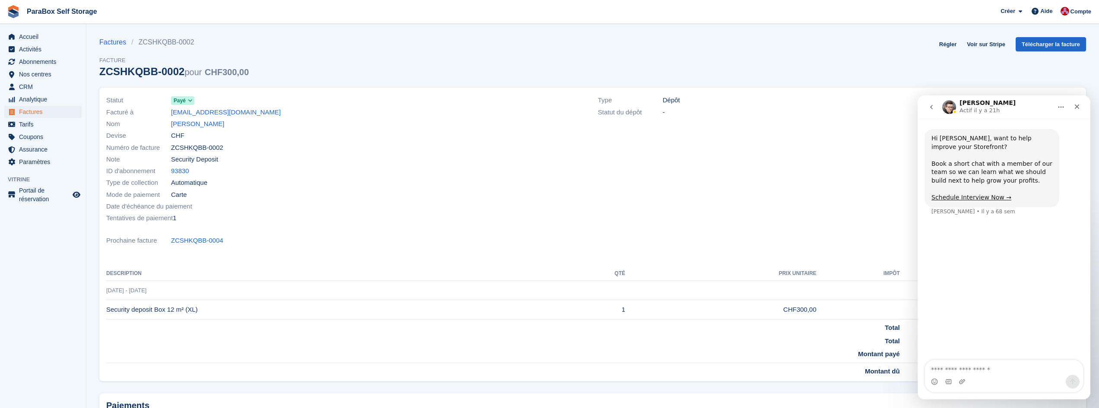
click at [958, 370] on textarea "Envoyer un message..." at bounding box center [1004, 367] width 158 height 15
drag, startPoint x: 203, startPoint y: 170, endPoint x: 169, endPoint y: 172, distance: 33.7
click at [169, 172] on div "ID d'abonnement 93830" at bounding box center [346, 171] width 481 height 12
copy div "93830"
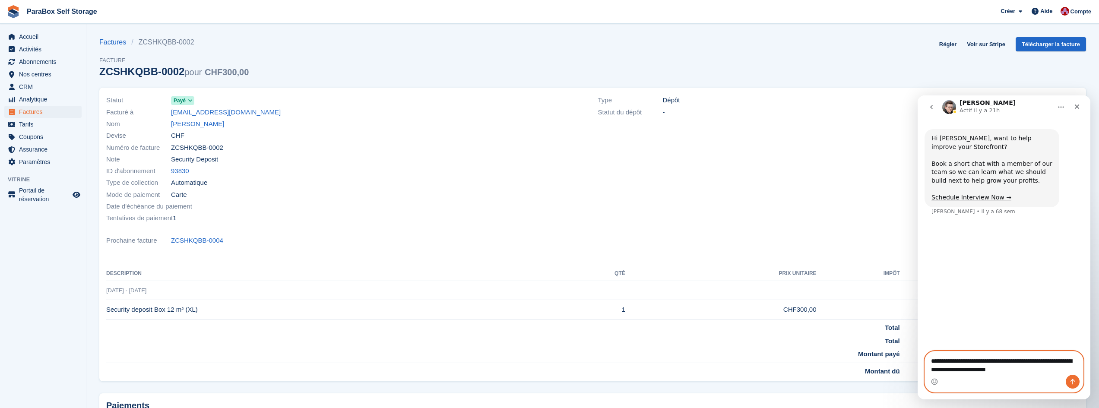
click at [1039, 372] on textarea "**********" at bounding box center [1004, 362] width 158 height 23
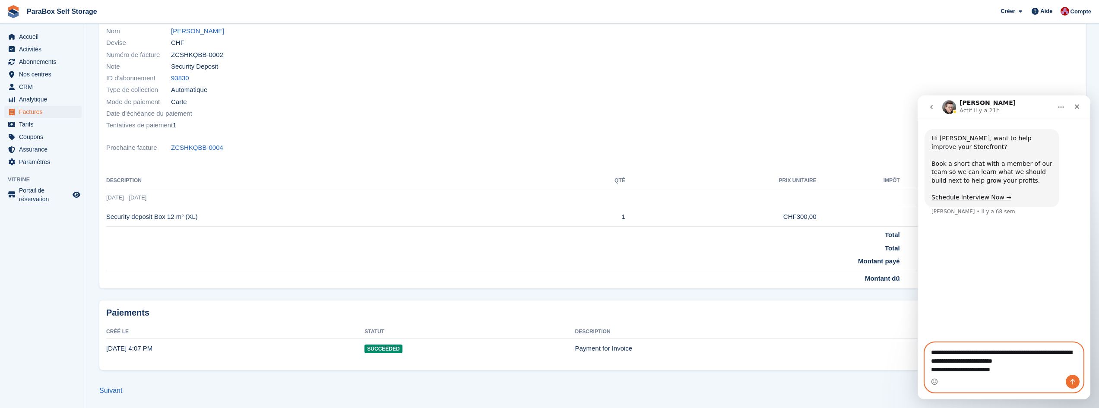
scroll to position [94, 0]
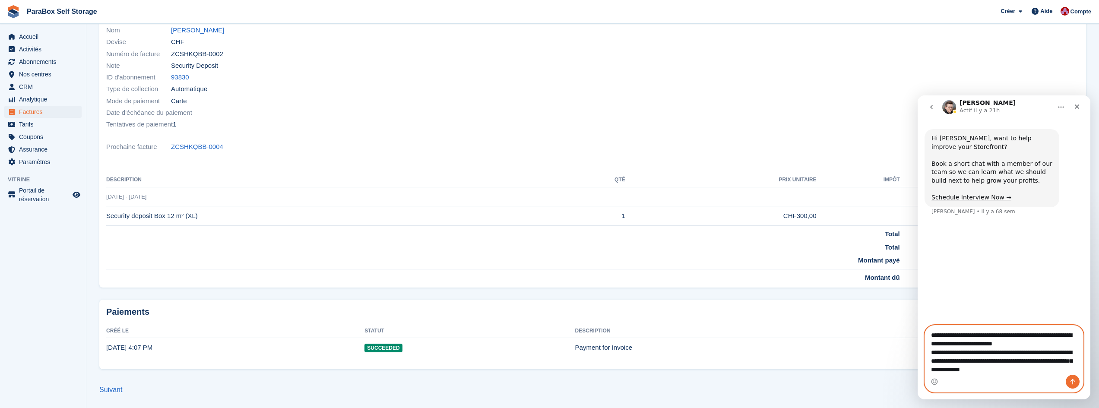
type textarea "**********"
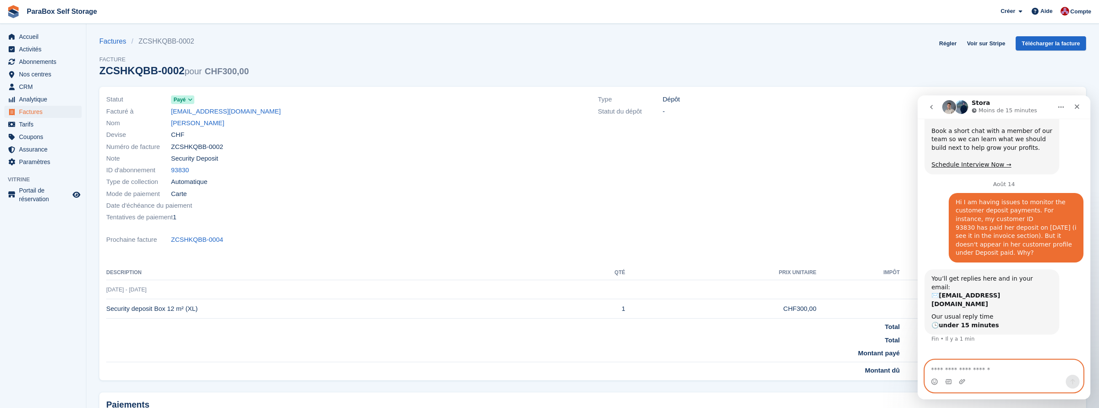
scroll to position [0, 0]
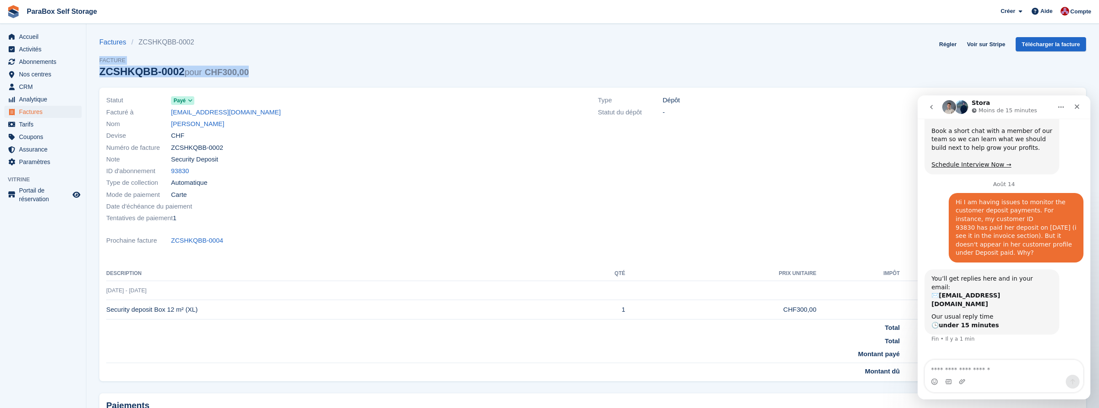
drag, startPoint x: 267, startPoint y: 71, endPoint x: 92, endPoint y: 65, distance: 175.4
click at [92, 65] on section "Factures ZCSHKQBB-0002 Facture ZCSHKQBB-0002 pour CHF300,00 Régler Voir sur Str…" at bounding box center [592, 251] width 1012 height 502
click at [120, 70] on div "ZCSHKQBB-0002 pour CHF300,00" at bounding box center [173, 72] width 149 height 12
click at [116, 44] on link "Factures" at bounding box center [115, 42] width 32 height 10
